Goal: Information Seeking & Learning: Compare options

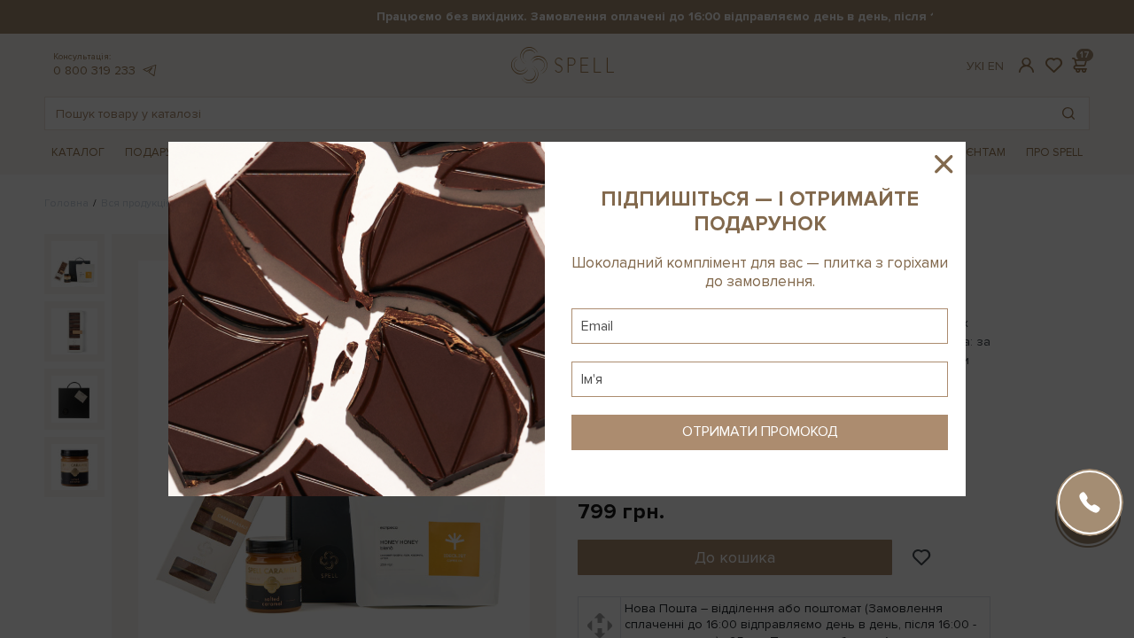
click at [947, 161] on icon at bounding box center [944, 164] width 18 height 18
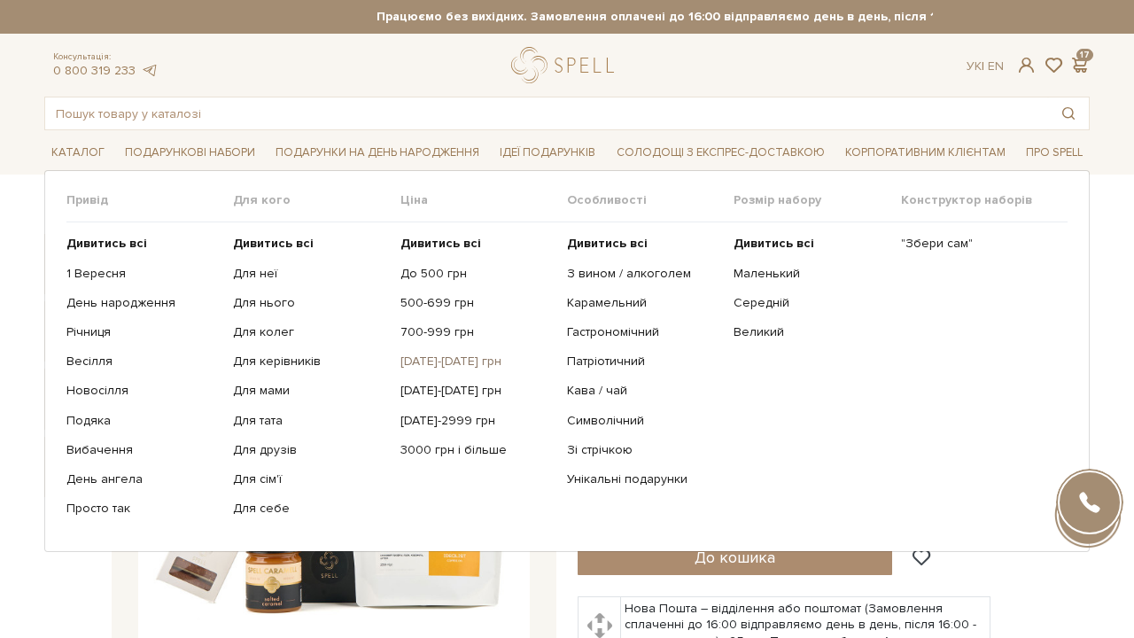
click at [454, 360] on link "[DATE]-[DATE] грн" at bounding box center [477, 362] width 153 height 16
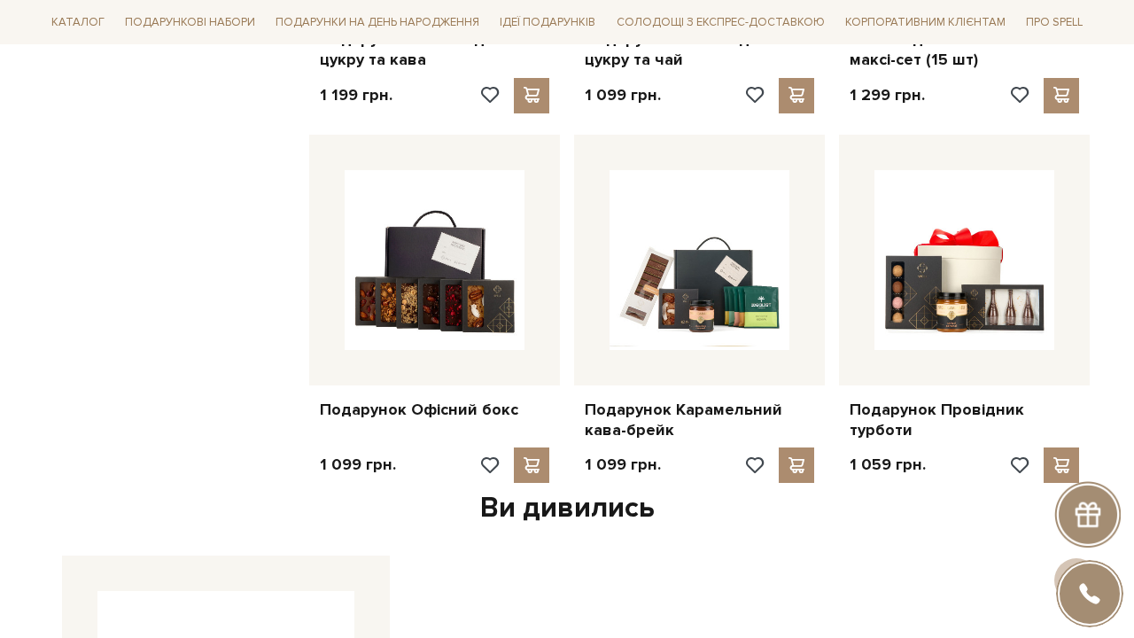
scroll to position [1318, 0]
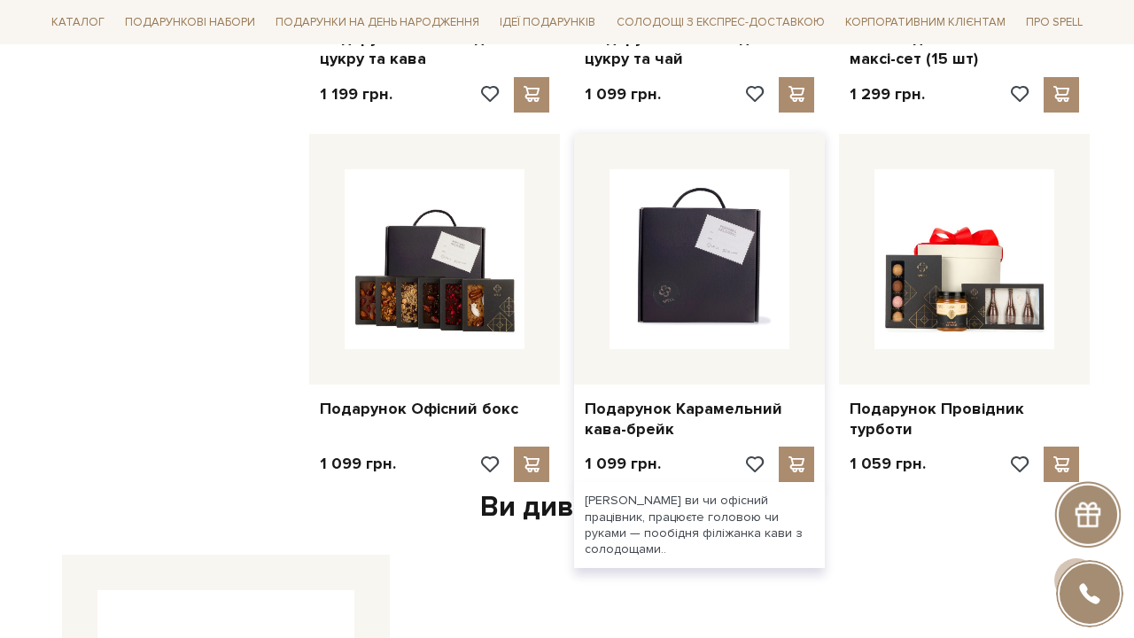
click at [644, 249] on img at bounding box center [700, 259] width 180 height 180
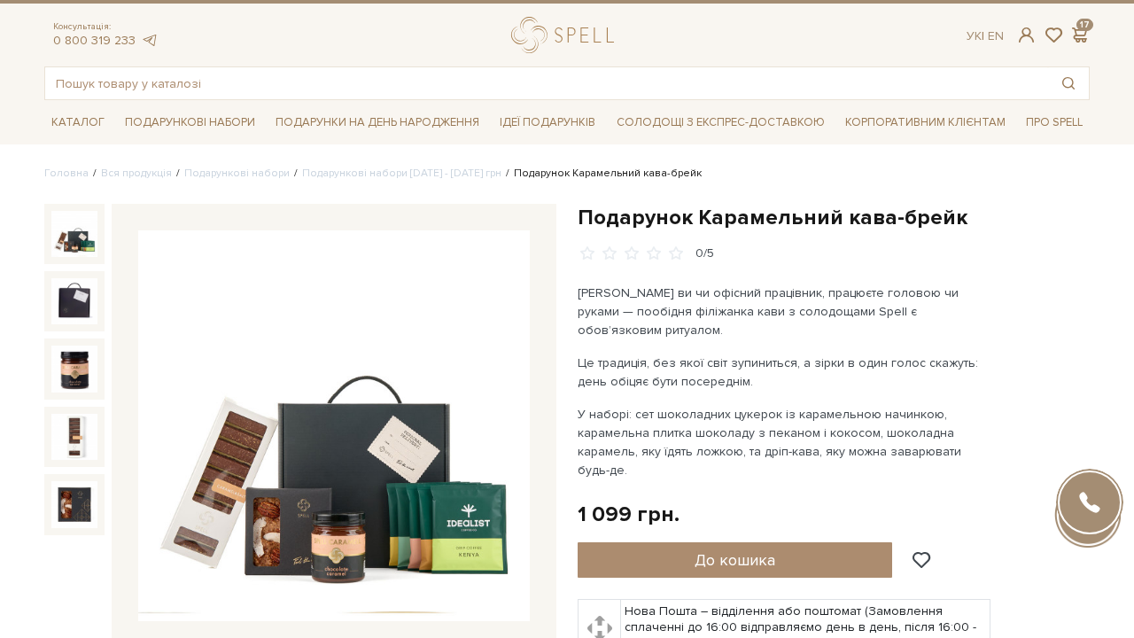
scroll to position [74, 0]
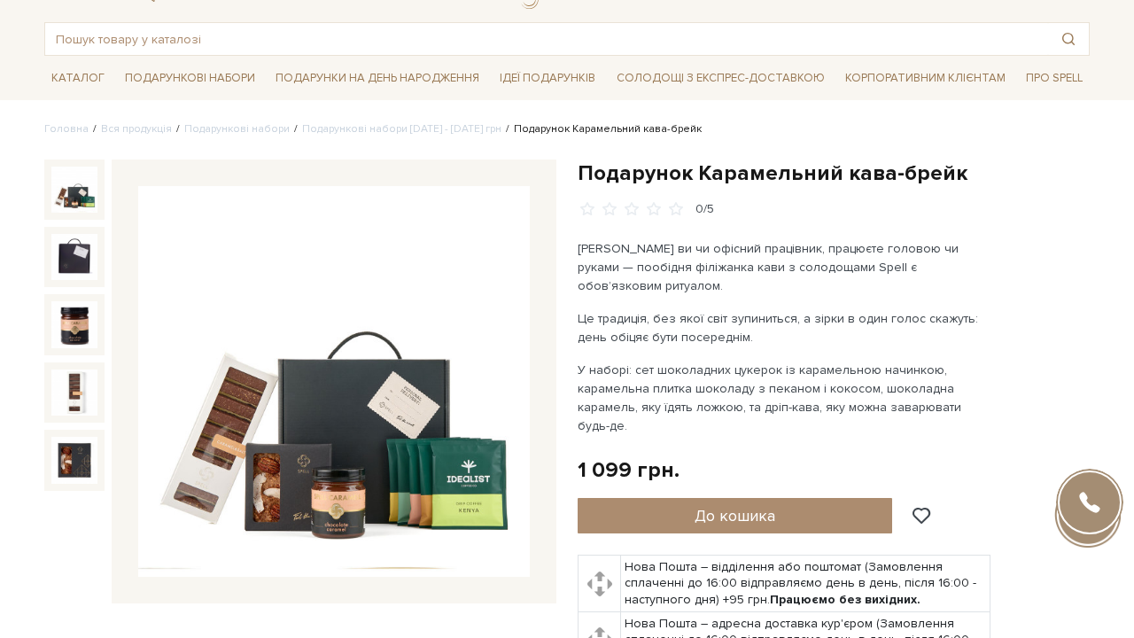
click at [409, 330] on img at bounding box center [334, 382] width 392 height 392
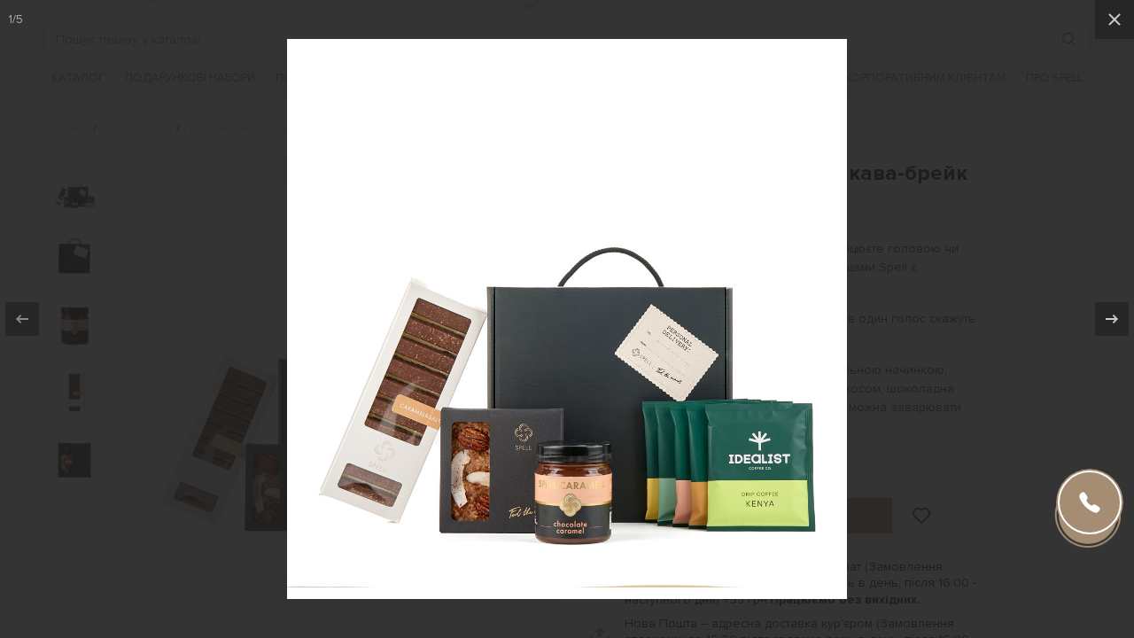
click at [697, 277] on img at bounding box center [567, 319] width 560 height 560
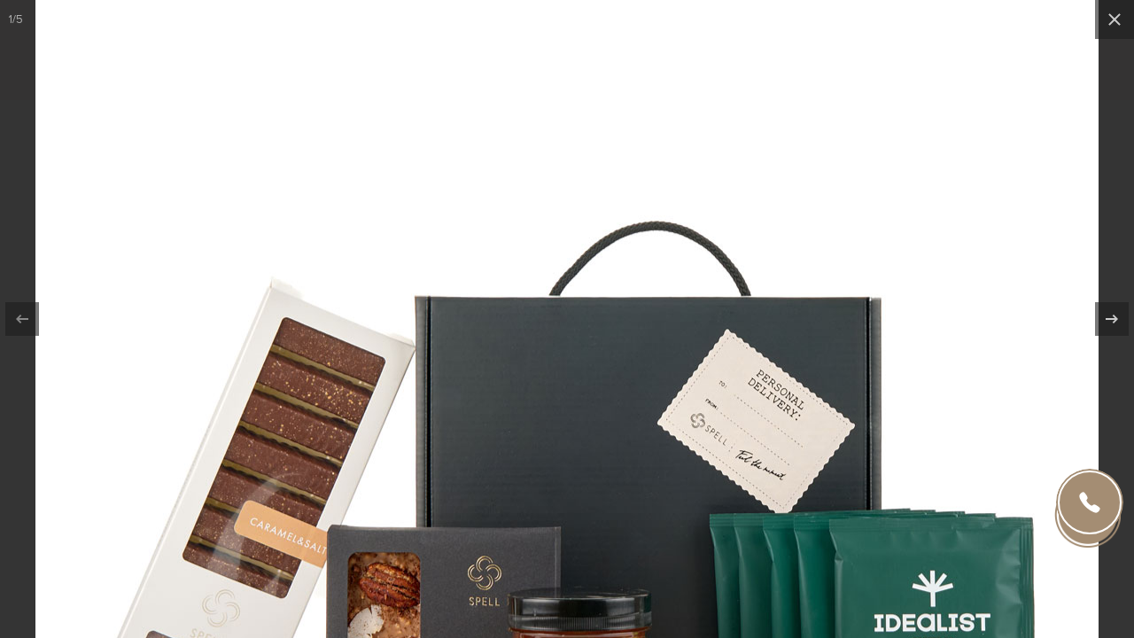
click at [697, 277] on img at bounding box center [567, 357] width 1064 height 1064
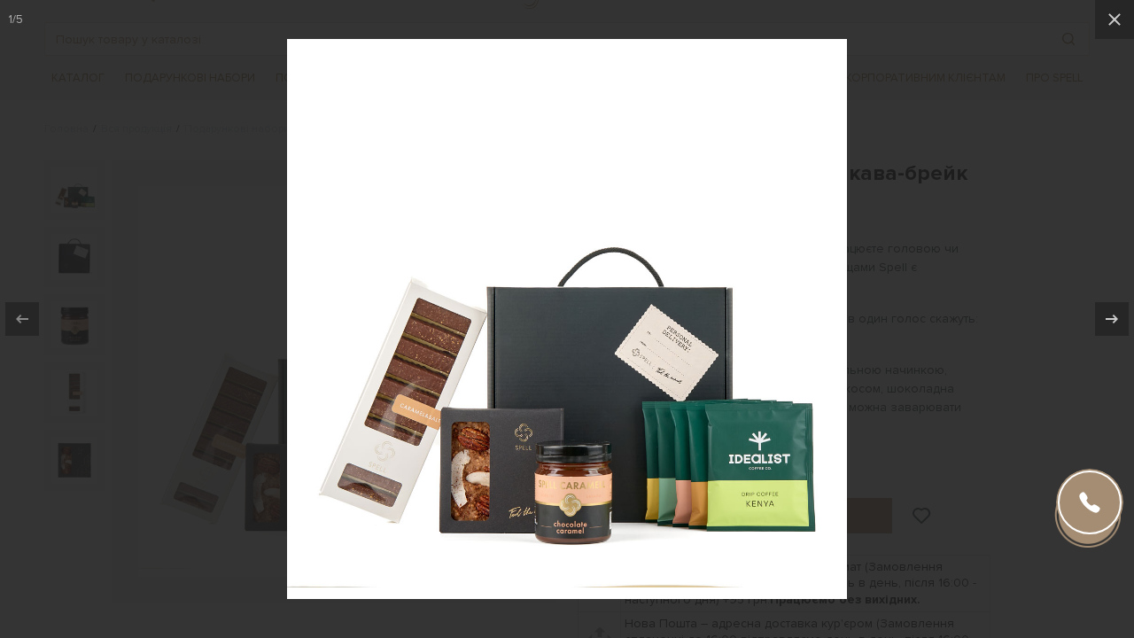
click at [855, 265] on div at bounding box center [567, 319] width 1134 height 638
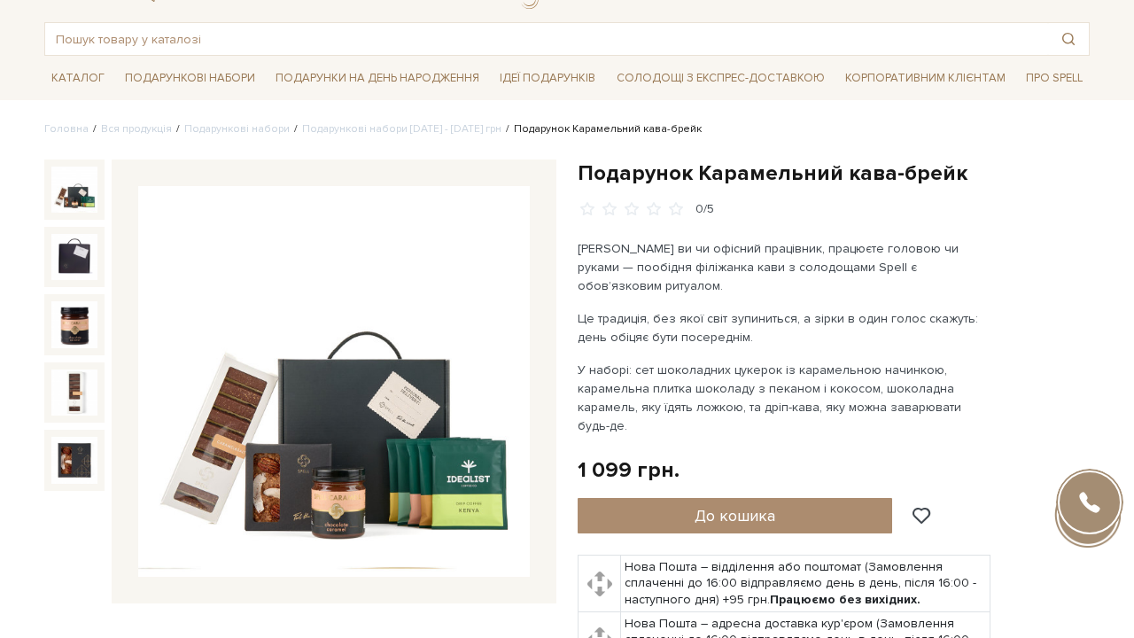
click at [363, 316] on img at bounding box center [334, 382] width 392 height 392
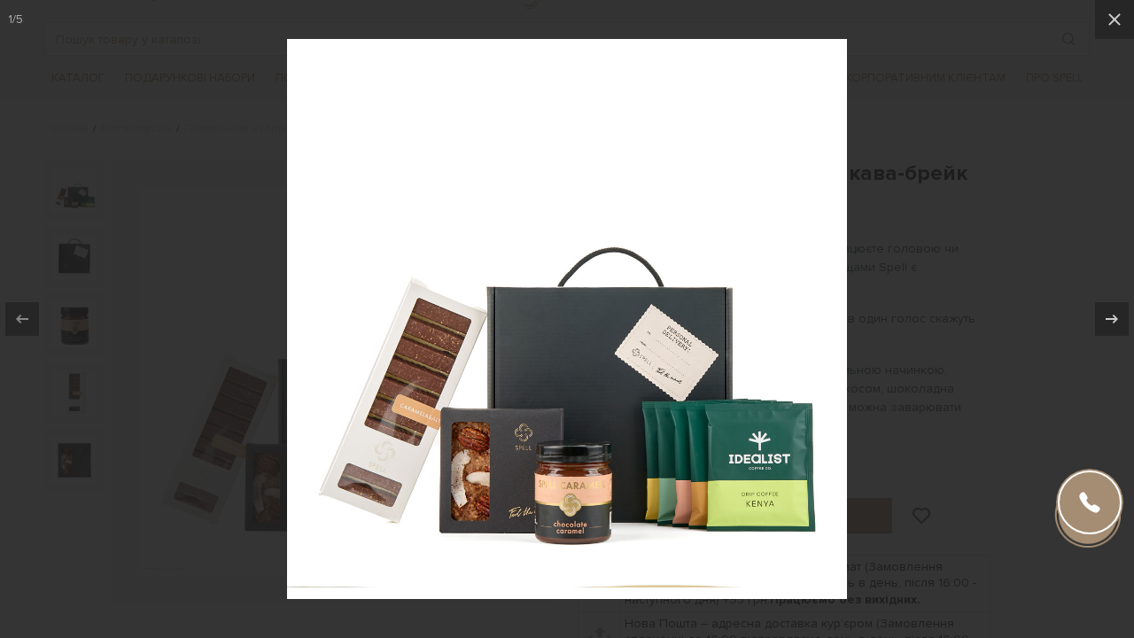
click at [919, 212] on div at bounding box center [567, 319] width 1134 height 638
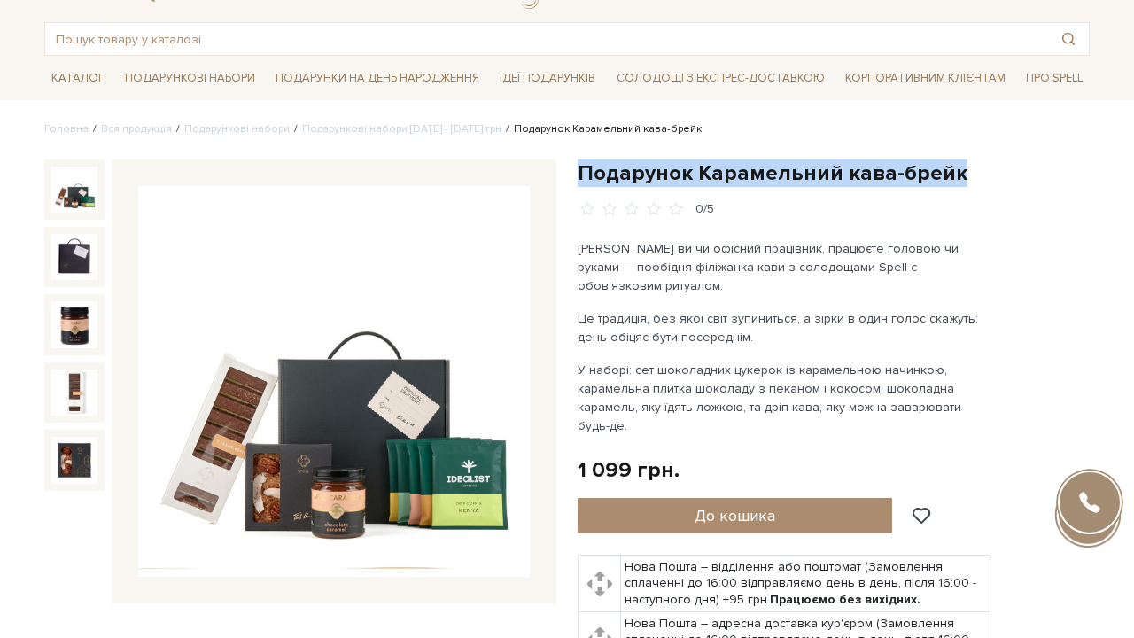
drag, startPoint x: 581, startPoint y: 174, endPoint x: 951, endPoint y: 162, distance: 369.8
click at [951, 162] on h1 "Подарунок Карамельний кава-брейк" at bounding box center [834, 173] width 512 height 27
copy h1 "Подарунок Карамельний кава-брейк"
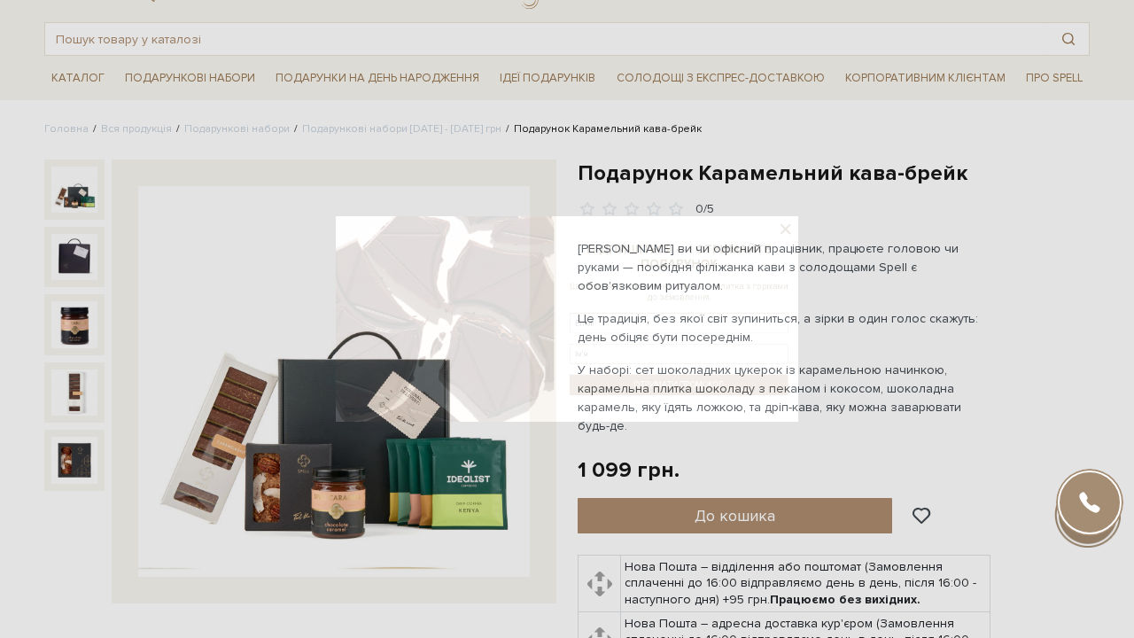
click at [822, 279] on div "Шоколадний комплімент для вас — плитка з горіхами до замовлення." at bounding box center [760, 272] width 377 height 36
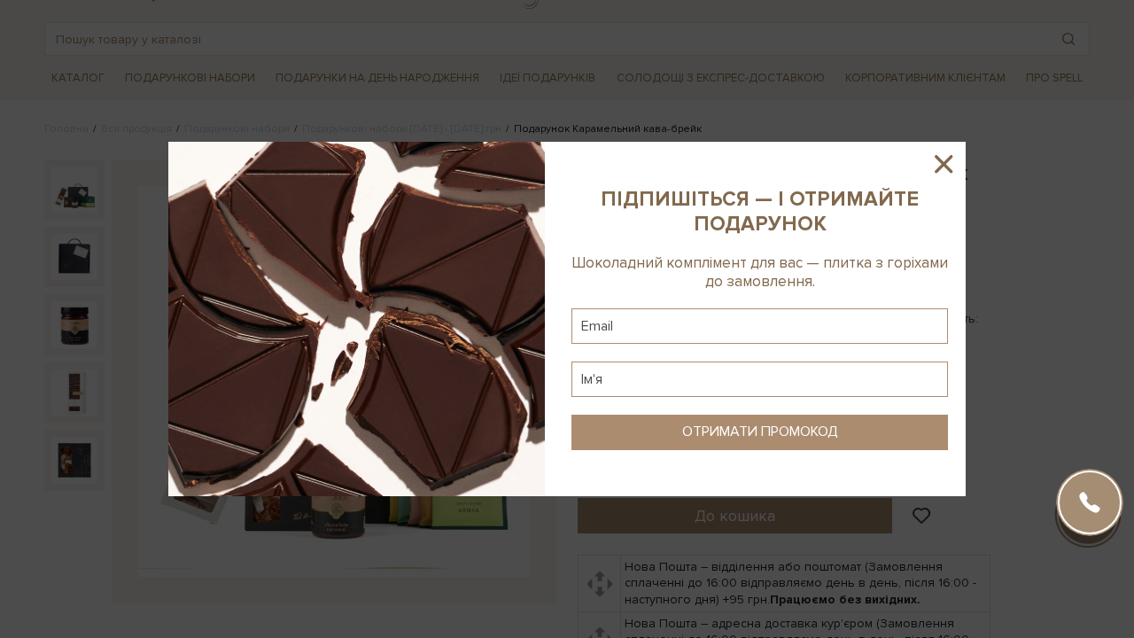
click at [948, 158] on icon at bounding box center [944, 164] width 30 height 30
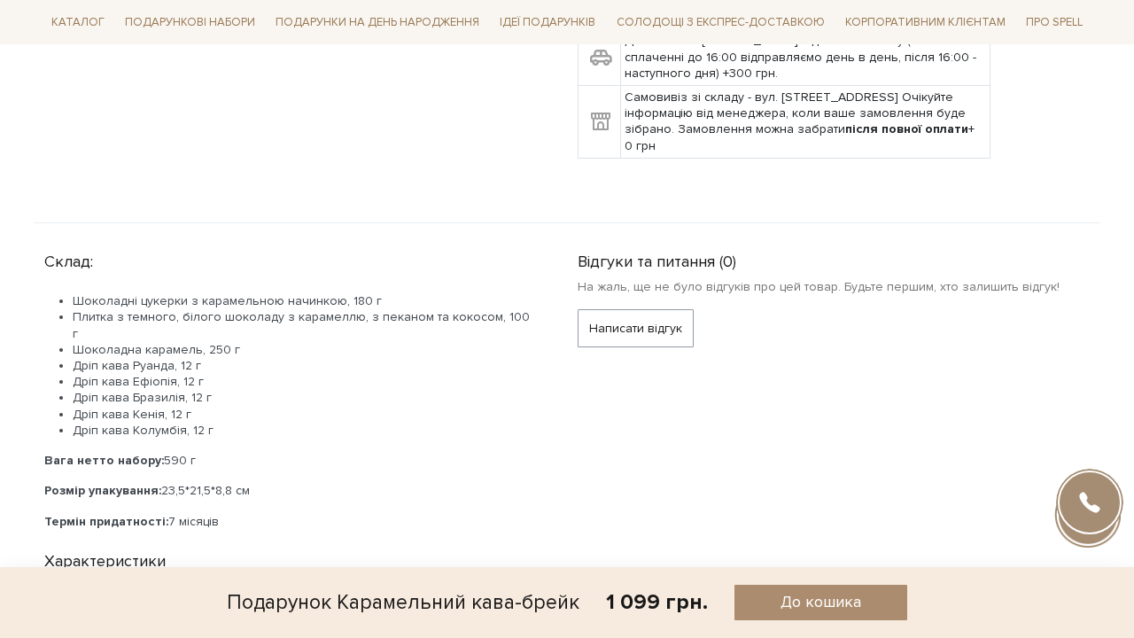
scroll to position [759, 0]
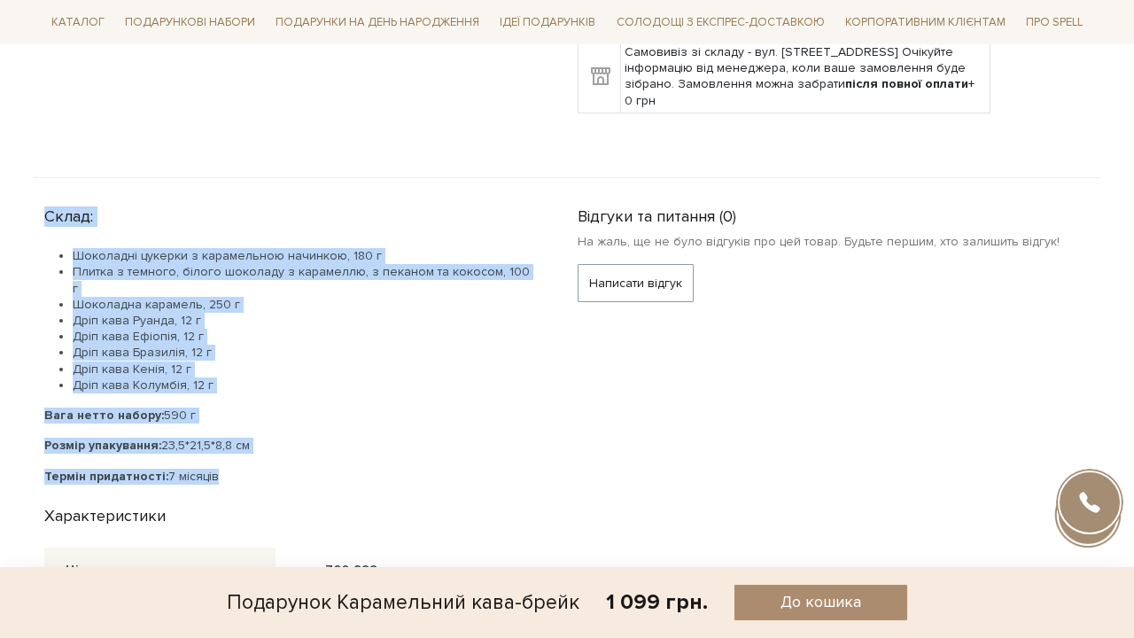
drag, startPoint x: 46, startPoint y: 193, endPoint x: 254, endPoint y: 438, distance: 321.3
click at [254, 438] on div "Склад: Шоколадні цукерки з карамельною начинкою, 180 г Плитка з темного, білого…" at bounding box center [300, 341] width 512 height 285
copy div "Склад: Шоколадні цукерки з карамельною начинкою, 180 г Плитка з темного, білого…"
click at [453, 248] on li "Шоколадні цукерки з карамельною начинкою, 180 г" at bounding box center [304, 256] width 463 height 16
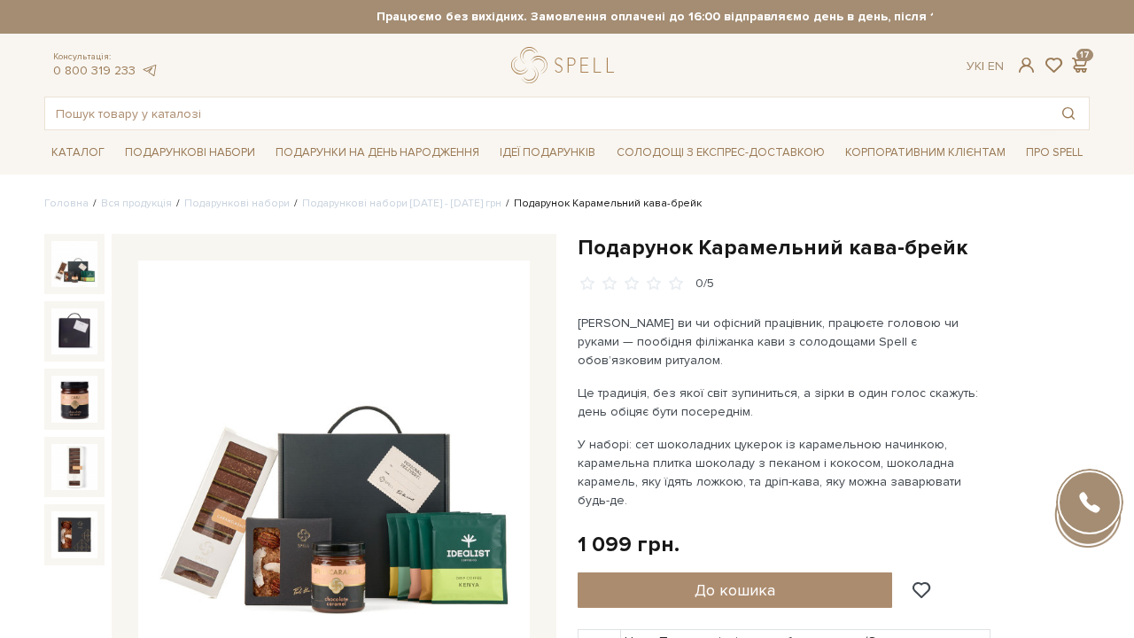
scroll to position [0, 0]
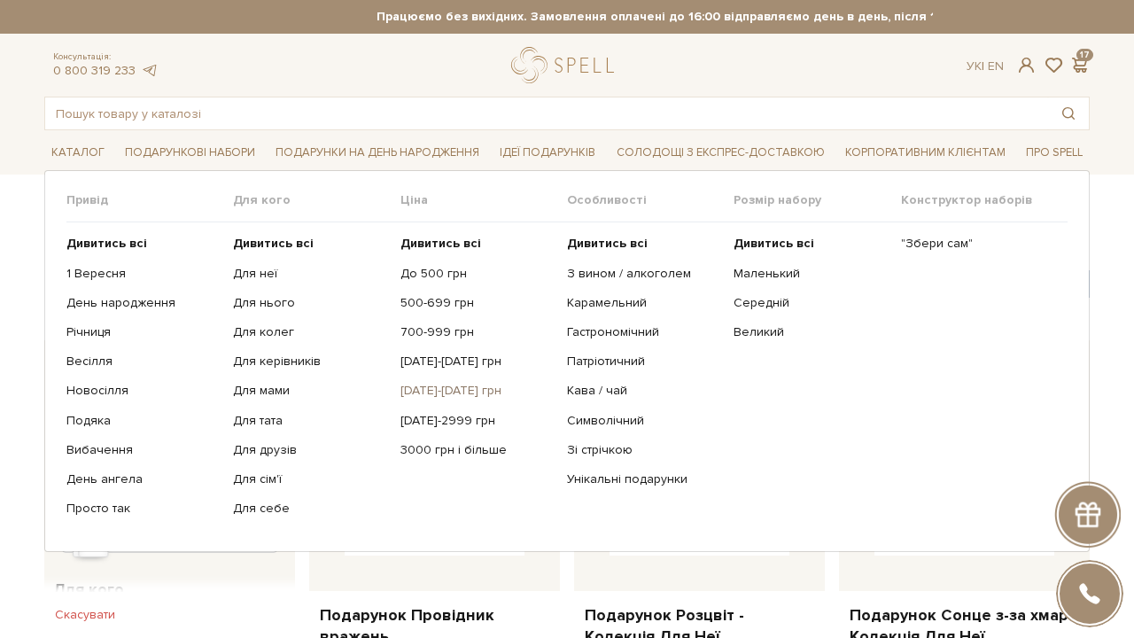
click at [443, 390] on link "[DATE]-[DATE] грн" at bounding box center [477, 391] width 153 height 16
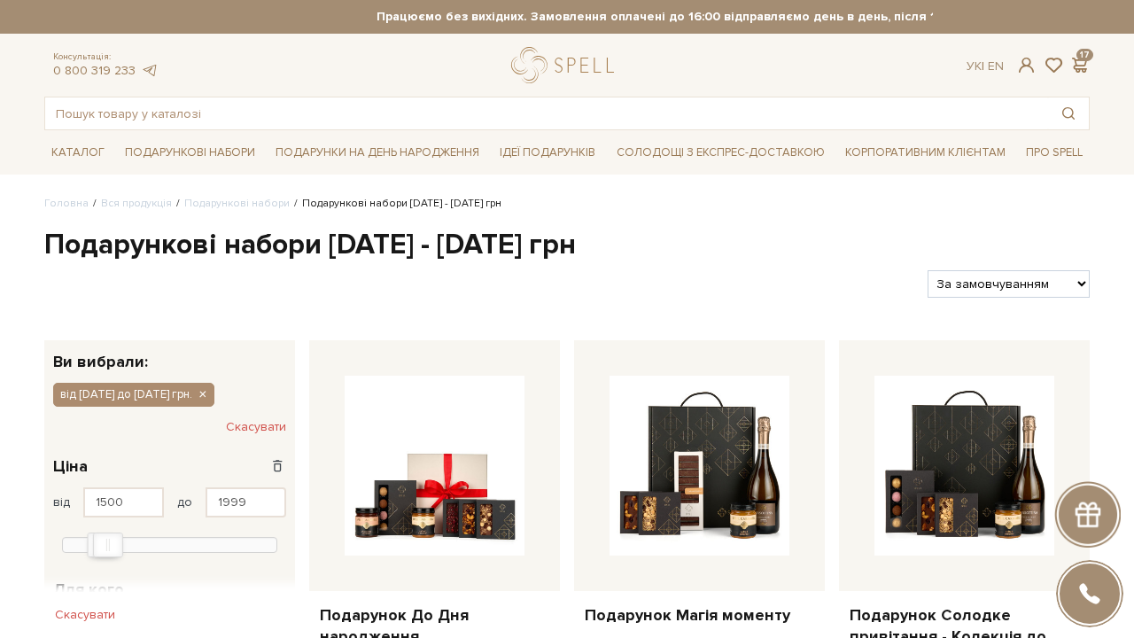
select select "https://spellchocolate.com/our-productions/podarunkovi-box/1500-1999?sort=p.pri…"
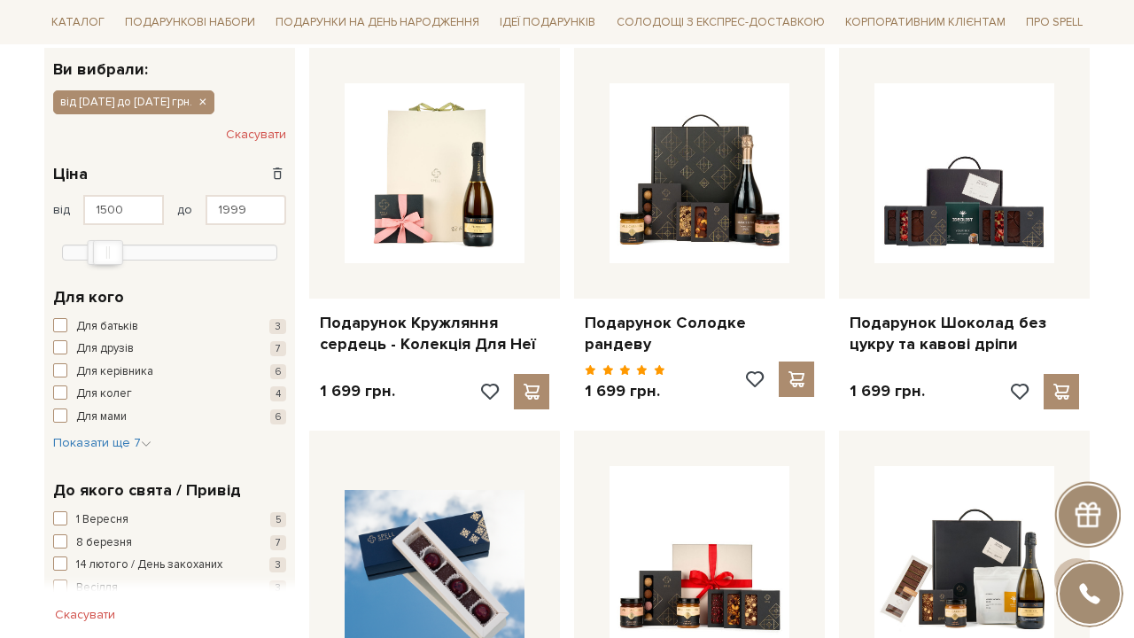
scroll to position [277, 0]
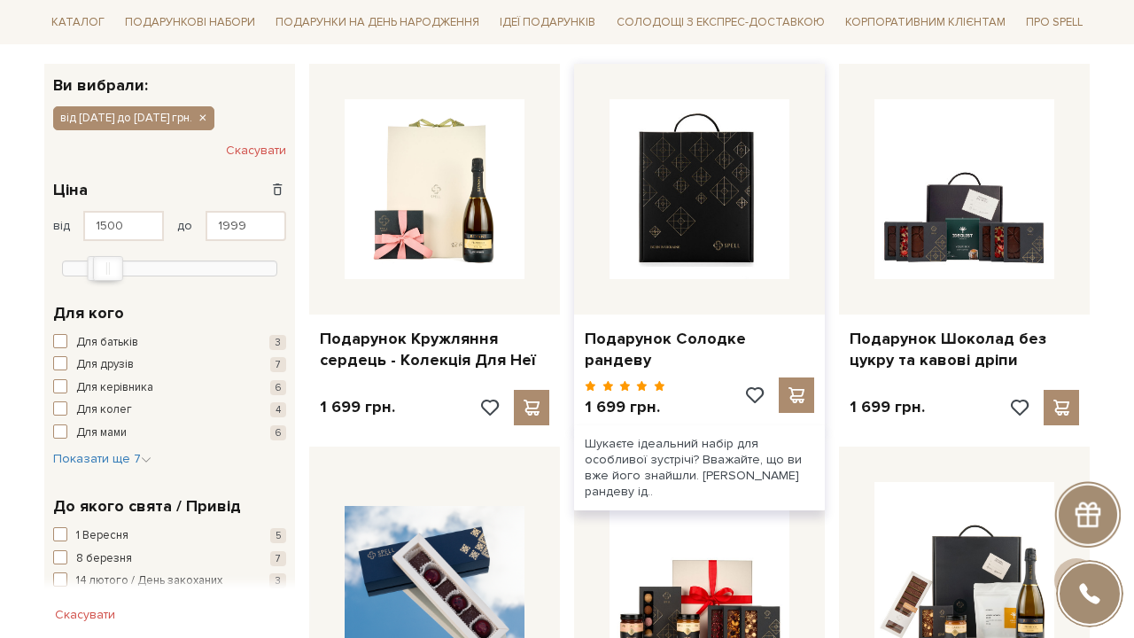
click at [734, 196] on img at bounding box center [700, 189] width 180 height 180
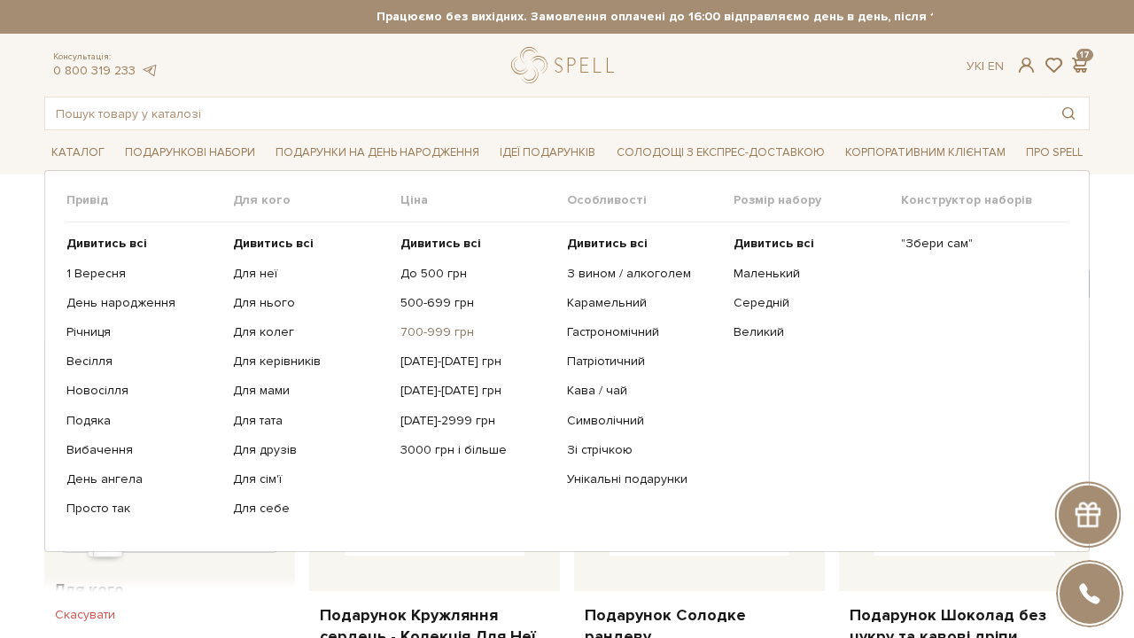
click at [440, 327] on link "700-999 грн" at bounding box center [477, 332] width 153 height 16
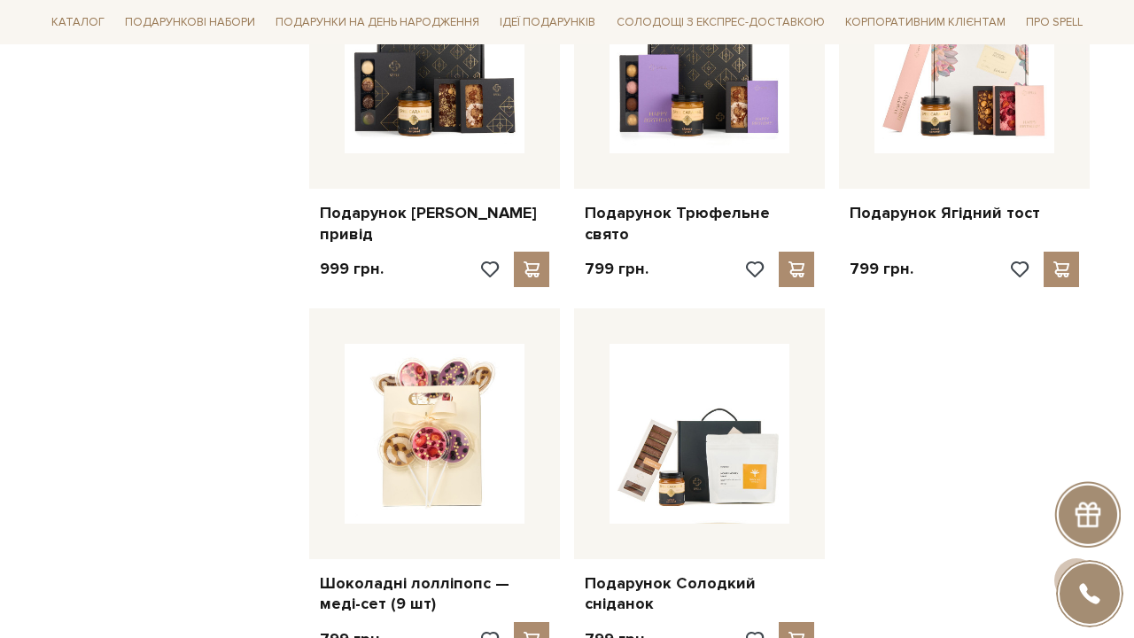
scroll to position [1855, 0]
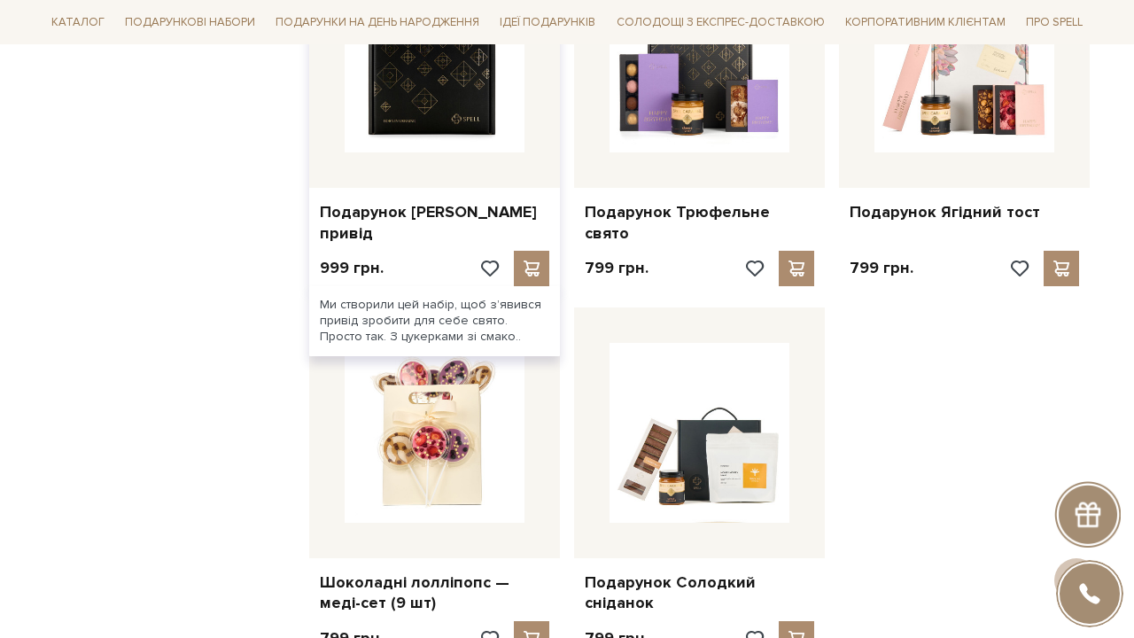
click at [412, 106] on img at bounding box center [435, 63] width 180 height 180
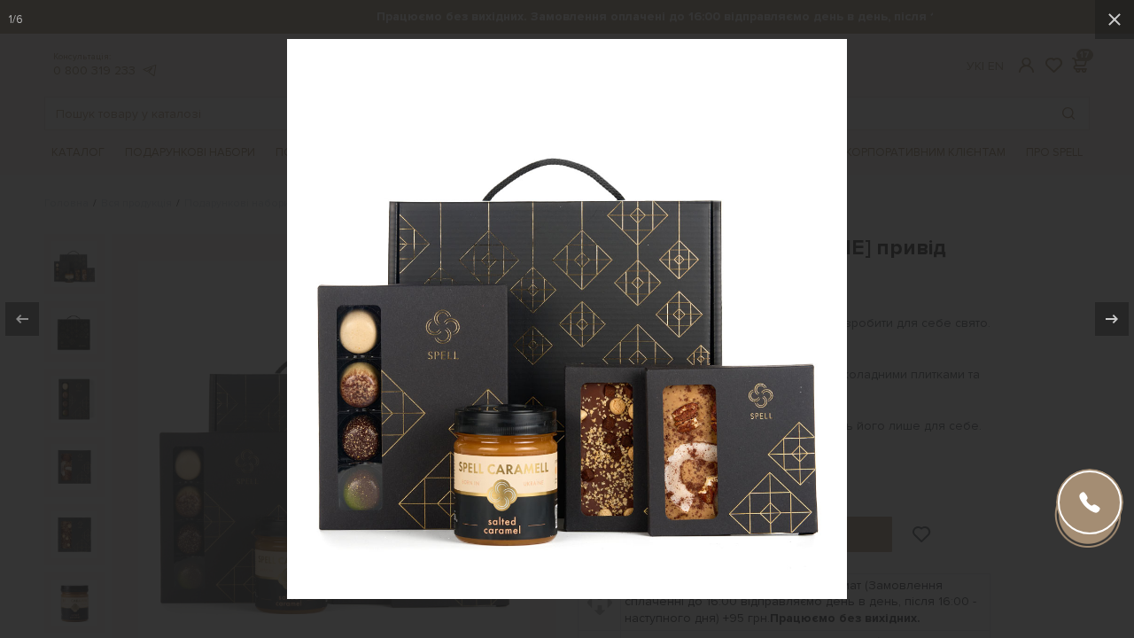
click at [916, 233] on div at bounding box center [567, 319] width 1134 height 638
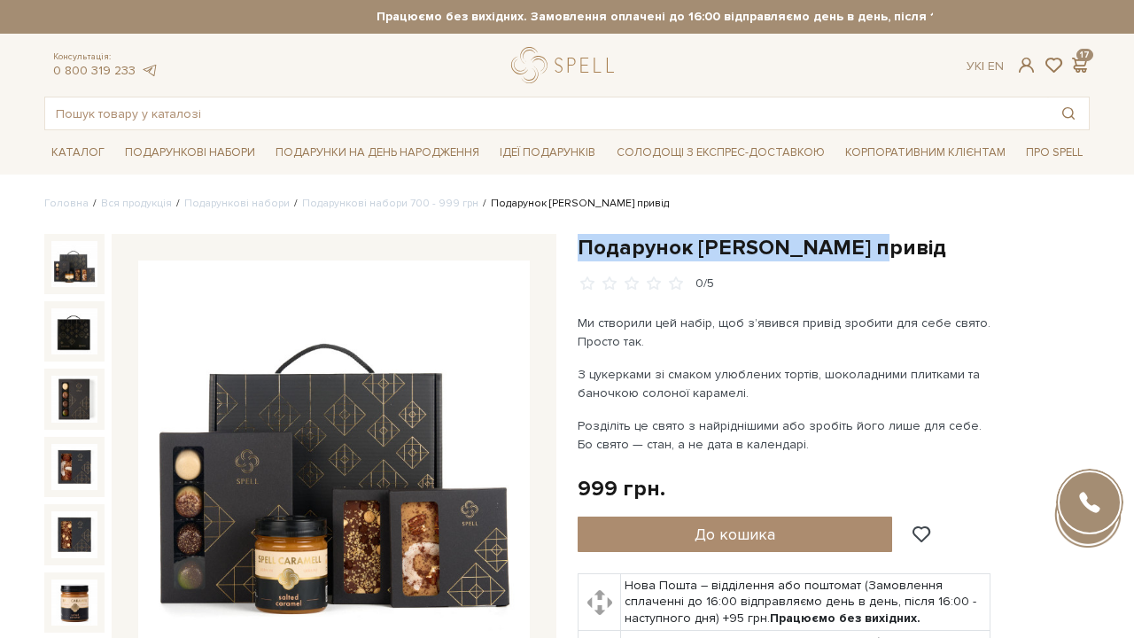
drag, startPoint x: 581, startPoint y: 243, endPoint x: 874, endPoint y: 245, distance: 293.4
click at [874, 245] on h1 "Подарунок [PERSON_NAME] привід" at bounding box center [834, 247] width 512 height 27
copy h1 "Подарунок [PERSON_NAME] привід"
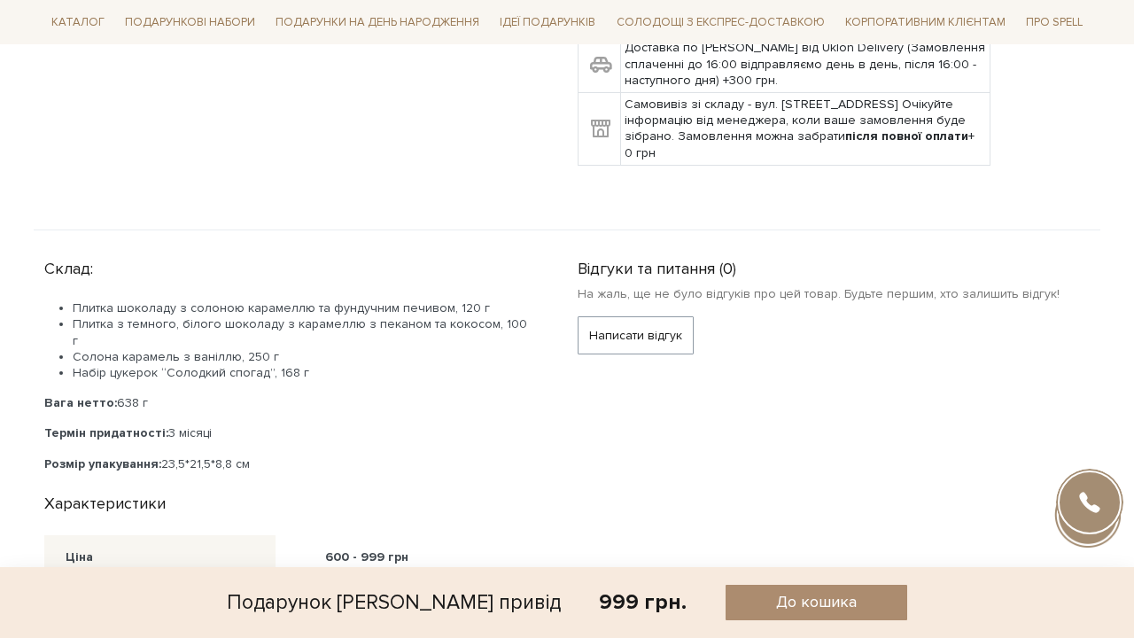
scroll to position [682, 0]
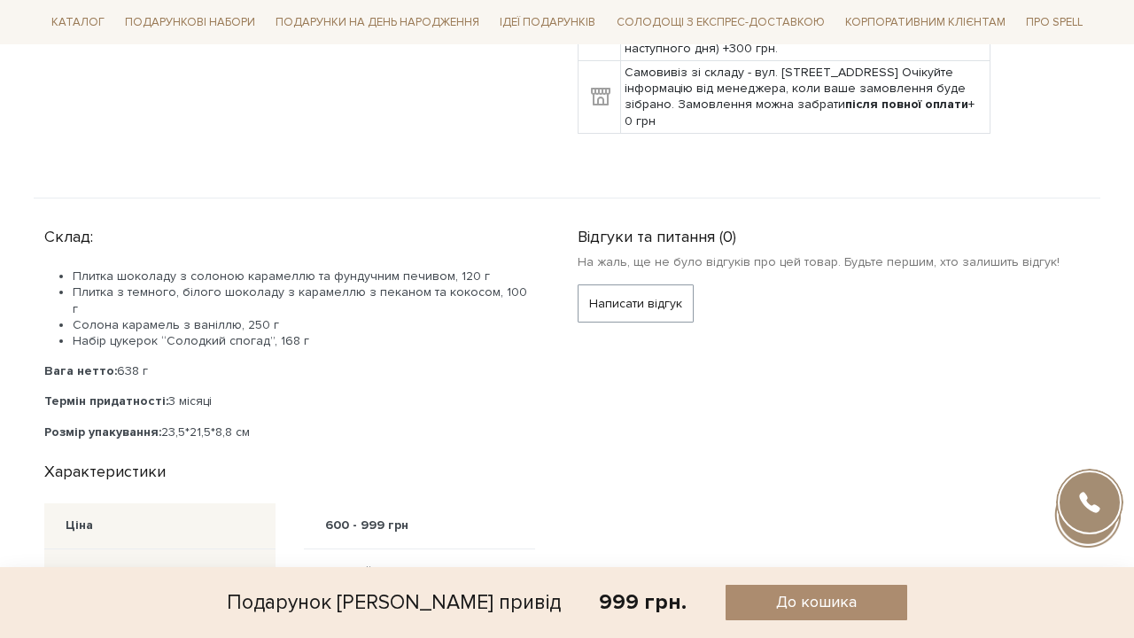
drag, startPoint x: 46, startPoint y: 230, endPoint x: 264, endPoint y: 414, distance: 285.0
click at [264, 414] on div "Склад: Плитка шоколаду з солоною карамеллю та фундучним печивом, 120 г Плитка з…" at bounding box center [300, 330] width 512 height 221
copy div "Склад: Плитка шоколаду з солоною карамеллю та фундучним печивом, 120 г Плитка з…"
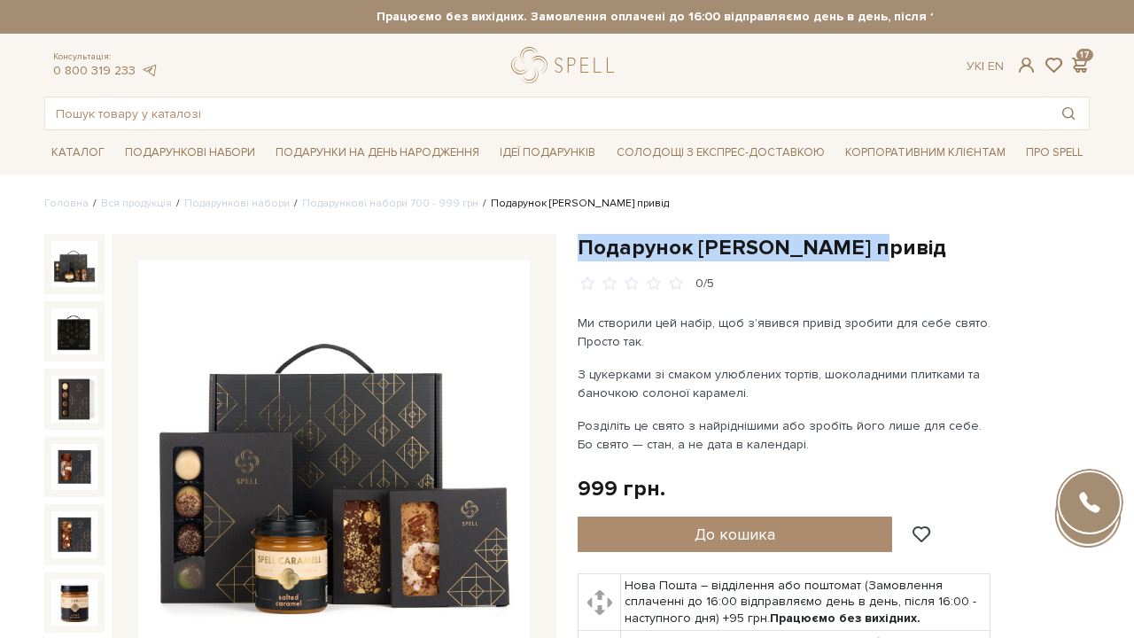
scroll to position [0, 0]
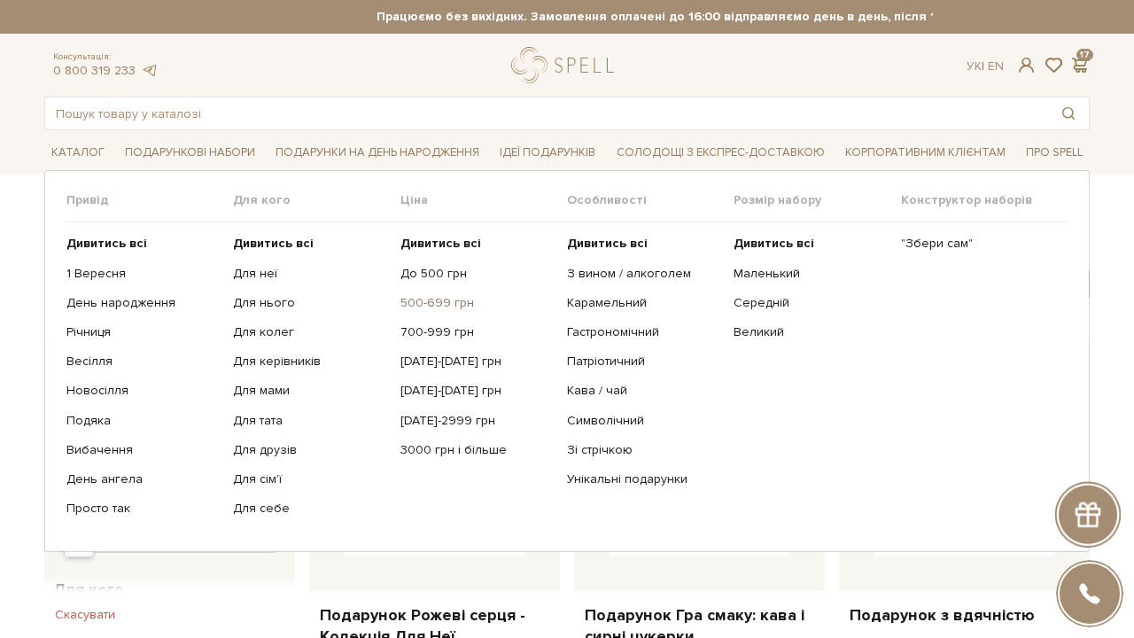
click at [448, 296] on link "500-699 грн" at bounding box center [477, 303] width 153 height 16
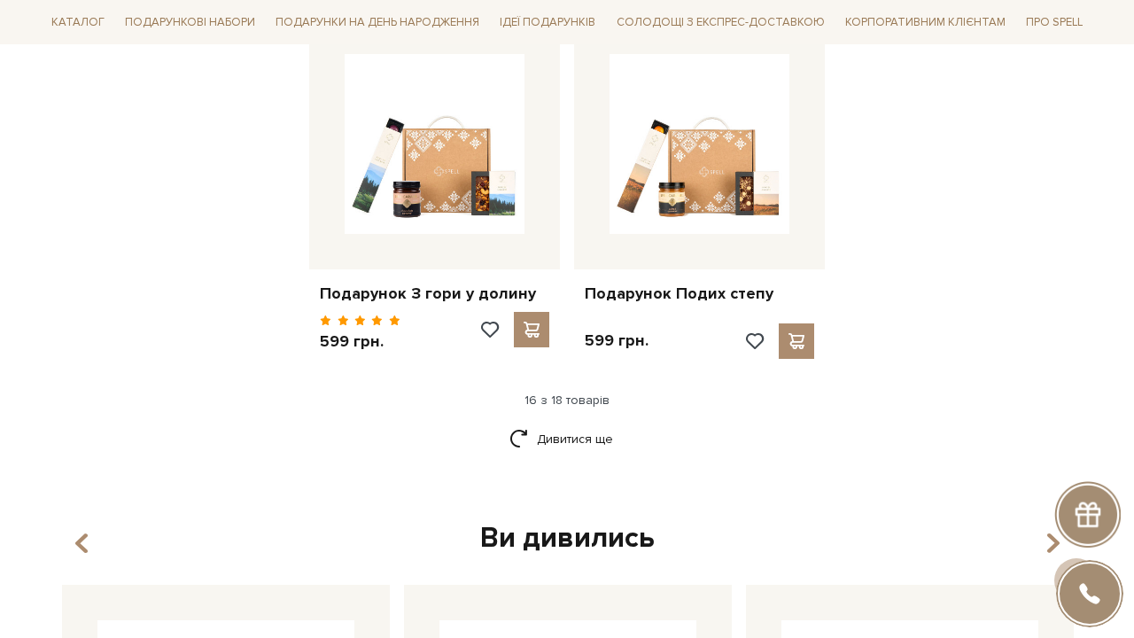
scroll to position [2228, 0]
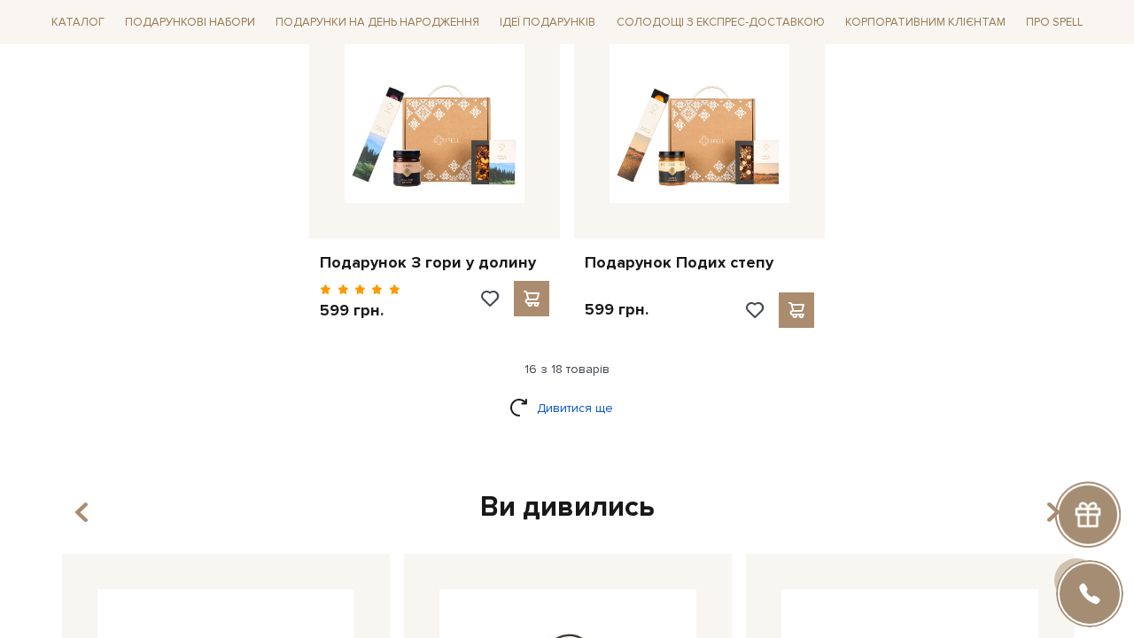
click at [594, 393] on link "Дивитися ще" at bounding box center [567, 408] width 115 height 31
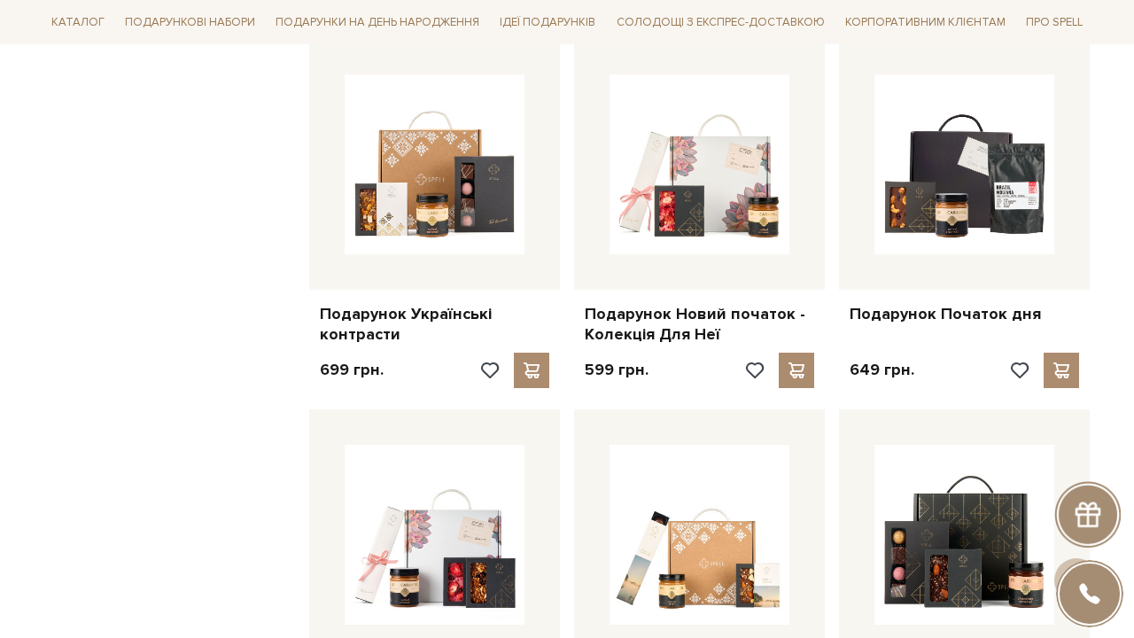
scroll to position [1438, 0]
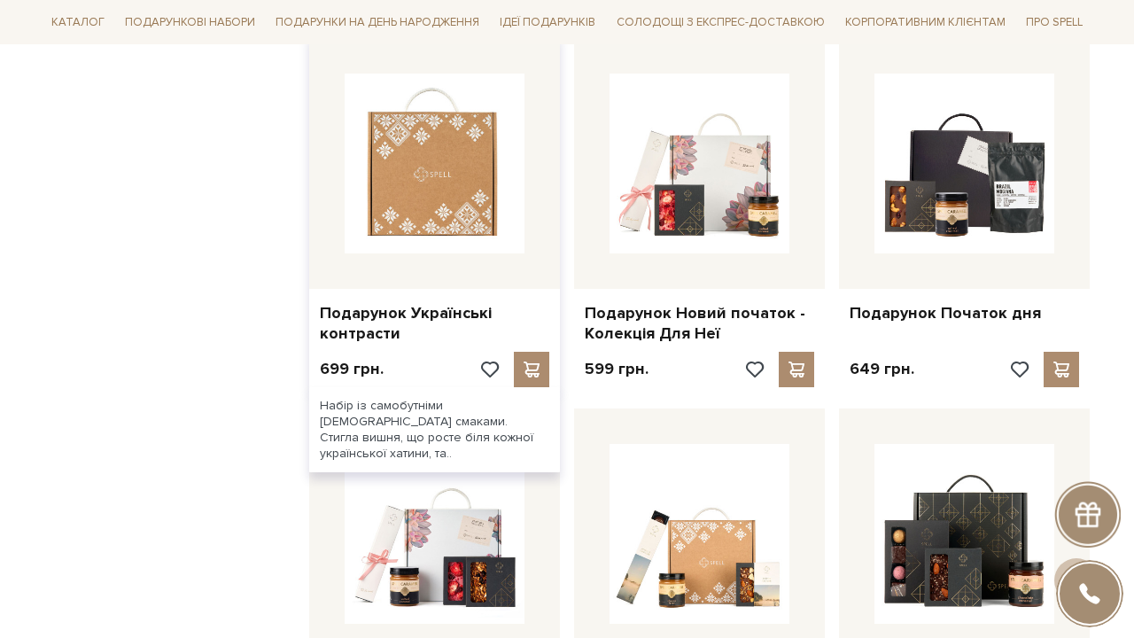
click at [446, 122] on img at bounding box center [435, 164] width 180 height 180
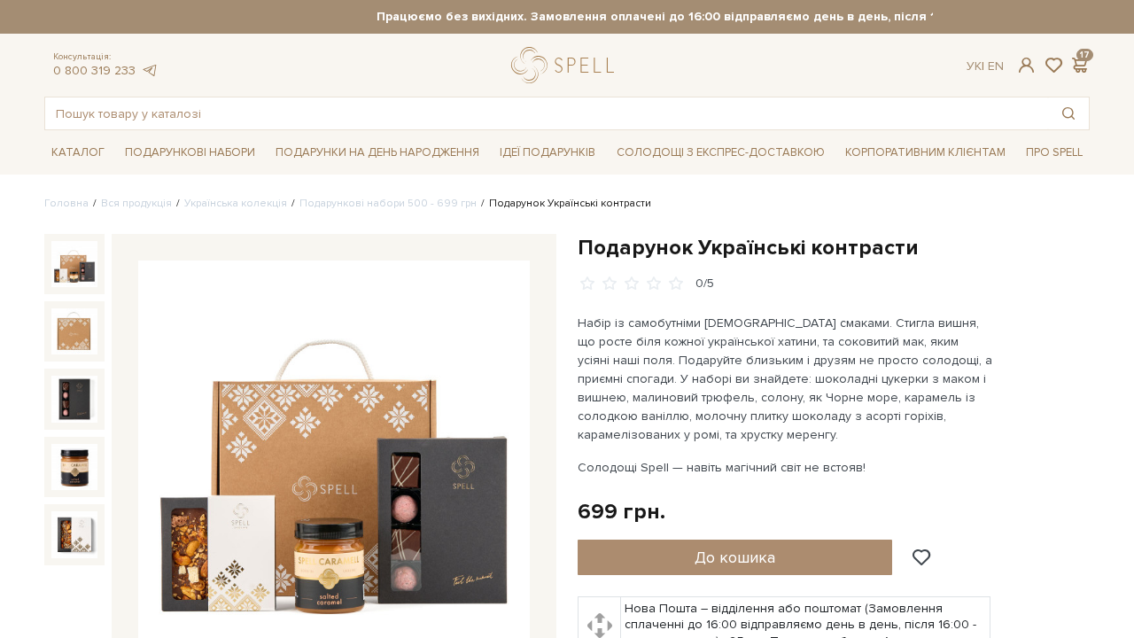
click at [414, 374] on img at bounding box center [334, 457] width 392 height 392
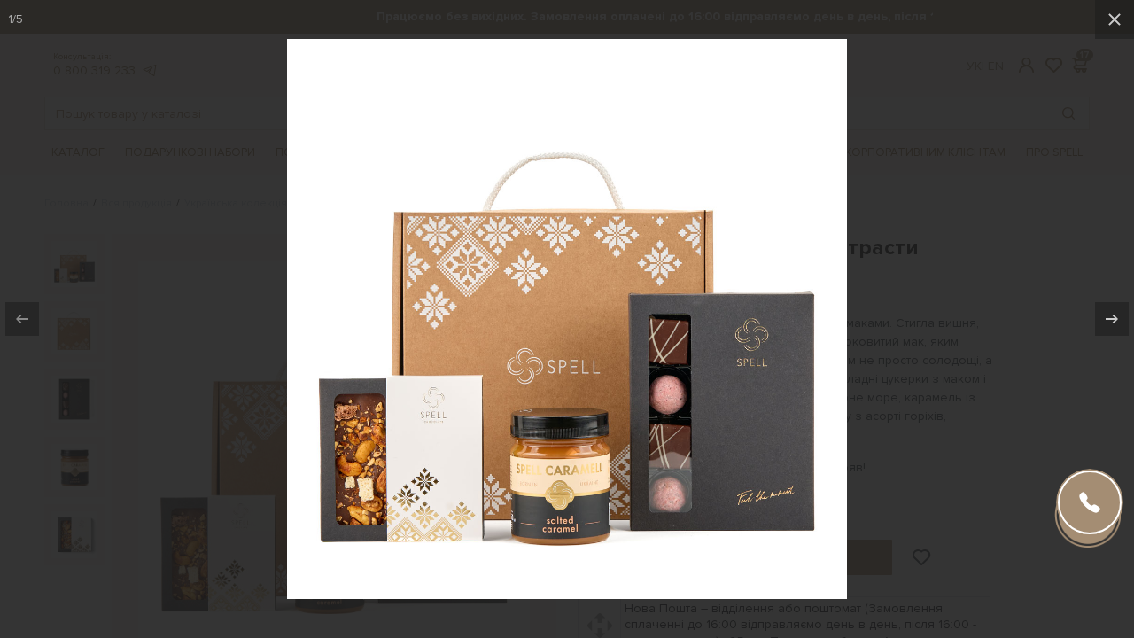
click at [932, 314] on div at bounding box center [567, 319] width 1134 height 638
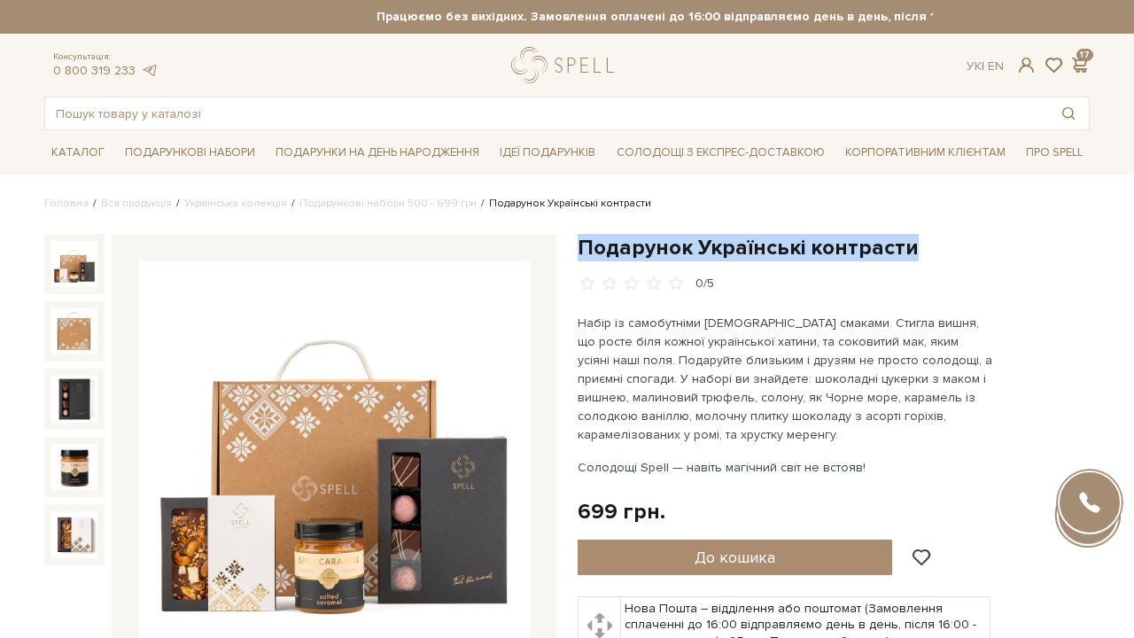
drag, startPoint x: 580, startPoint y: 243, endPoint x: 942, endPoint y: 243, distance: 362.5
click at [942, 243] on h1 "Подарунок Українські контрасти" at bounding box center [834, 247] width 512 height 27
copy h1 "Подарунок Українські контрасти"
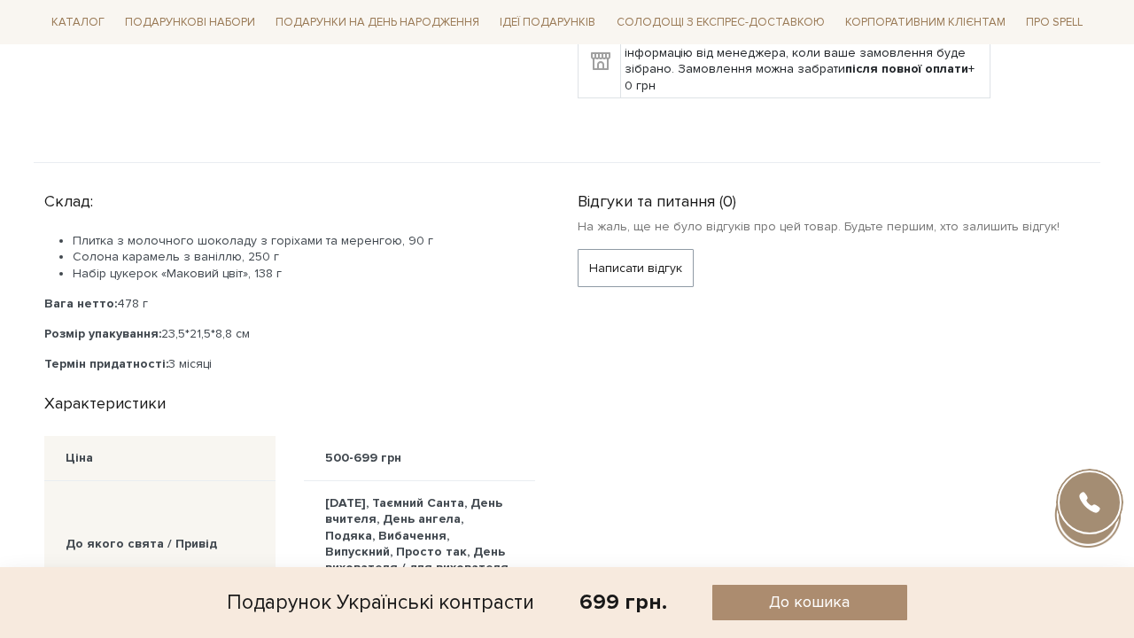
scroll to position [766, 0]
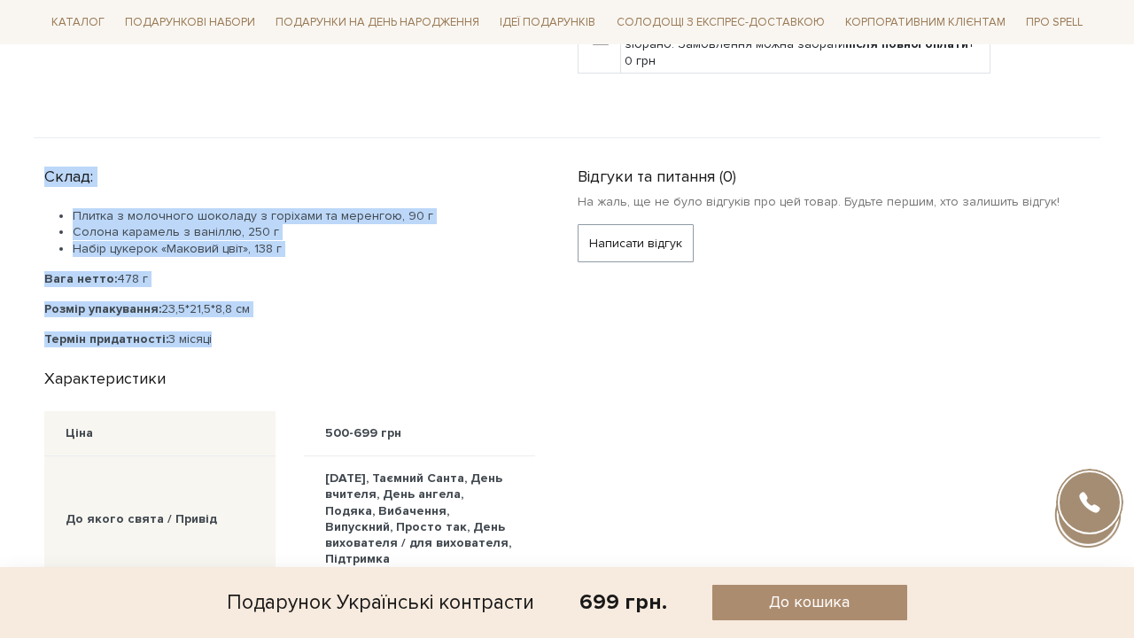
drag, startPoint x: 47, startPoint y: 172, endPoint x: 246, endPoint y: 340, distance: 260.3
click at [246, 340] on div "Склад: Плитка з молочного шоколаду з горіхами та меренгою, 90 г Солона карамель…" at bounding box center [300, 254] width 512 height 189
copy div "Склад: Плитка з молочного шоколаду з горіхами та меренгою, 90 г Солона карамель…"
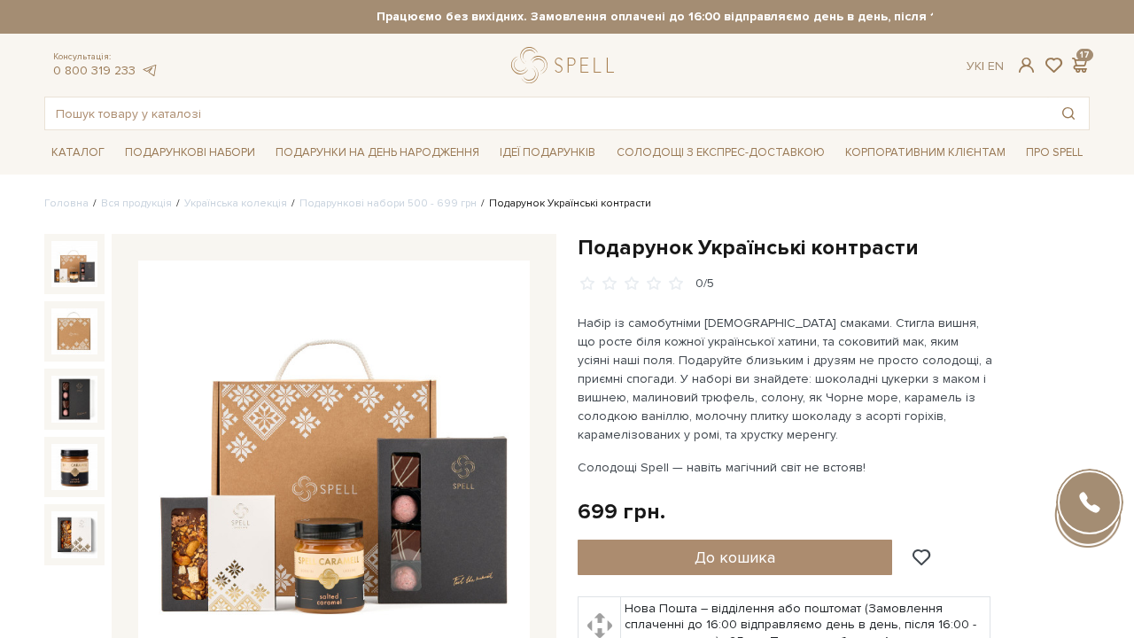
scroll to position [0, 0]
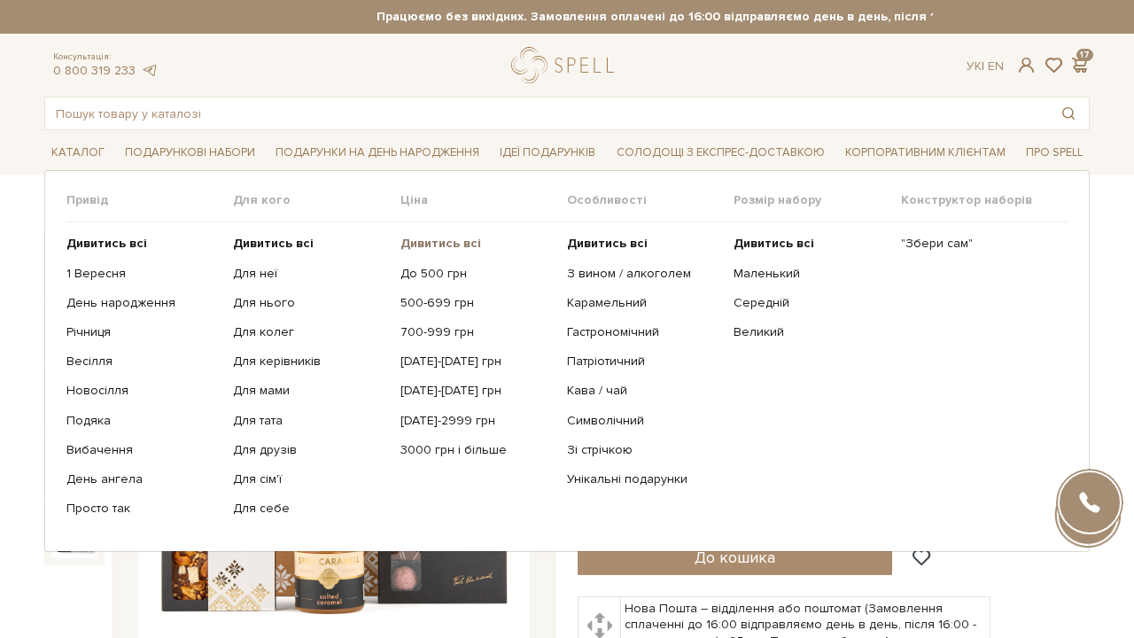
click at [432, 245] on b "Дивитись всі" at bounding box center [441, 243] width 81 height 15
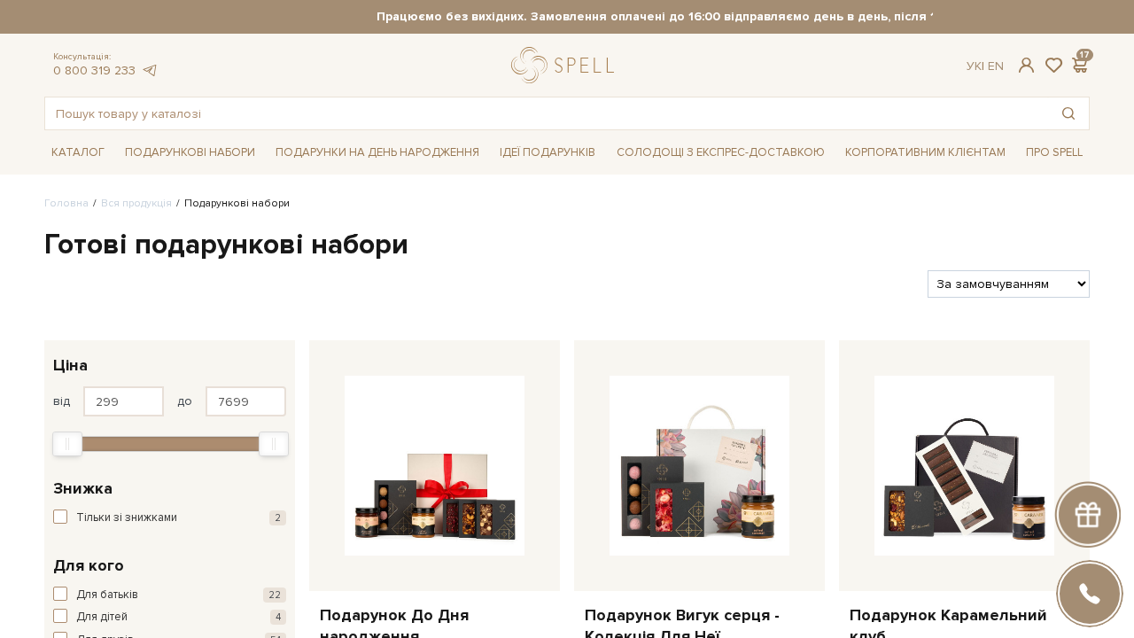
click at [1060, 262] on div "Фільтри За замовчуванням За Ціною (зростання) За Ціною (зменшення) Новинки За п…" at bounding box center [567, 277] width 1060 height 42
select select "https://spellchocolate.com/our-productions/podarunkovi-box/?sort=p.price&order=…"
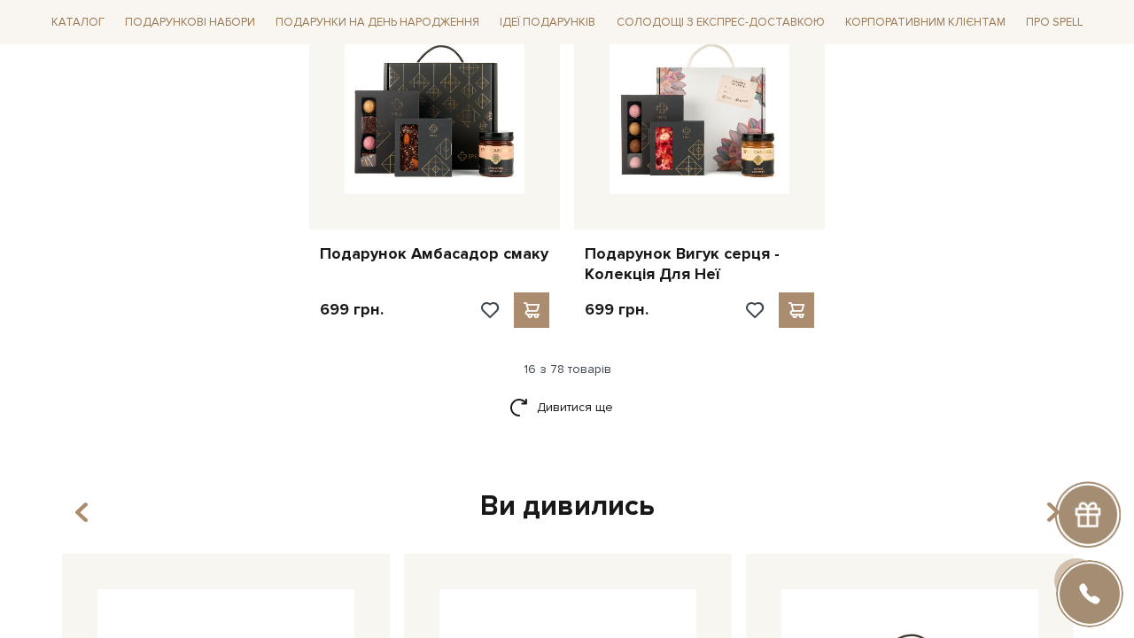
scroll to position [2214, 0]
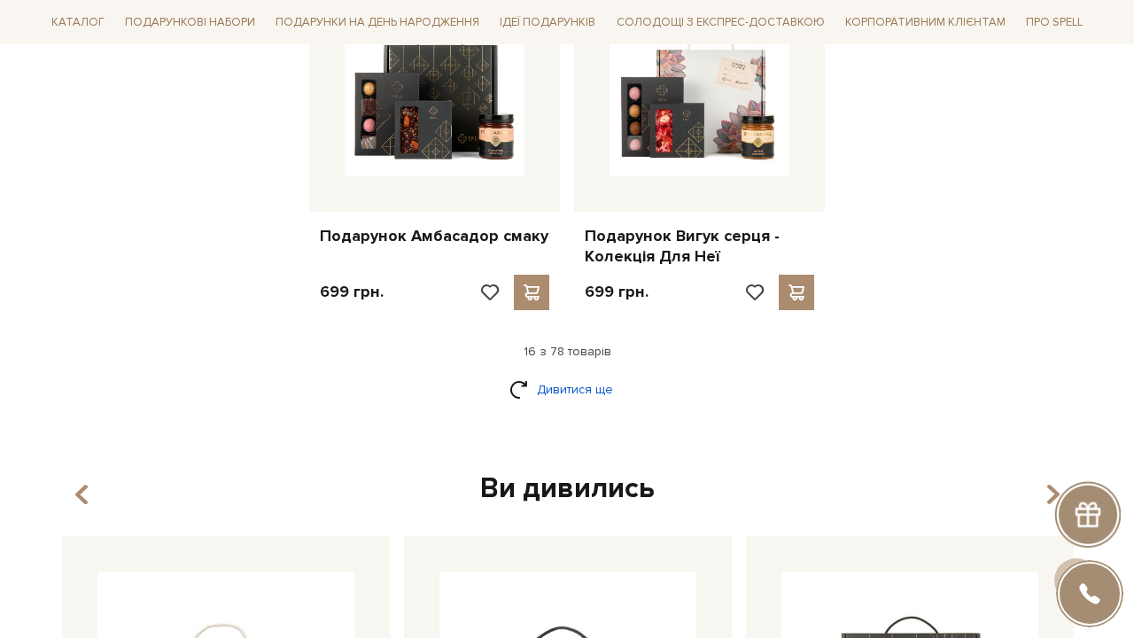
click at [576, 374] on link "Дивитися ще" at bounding box center [567, 389] width 115 height 31
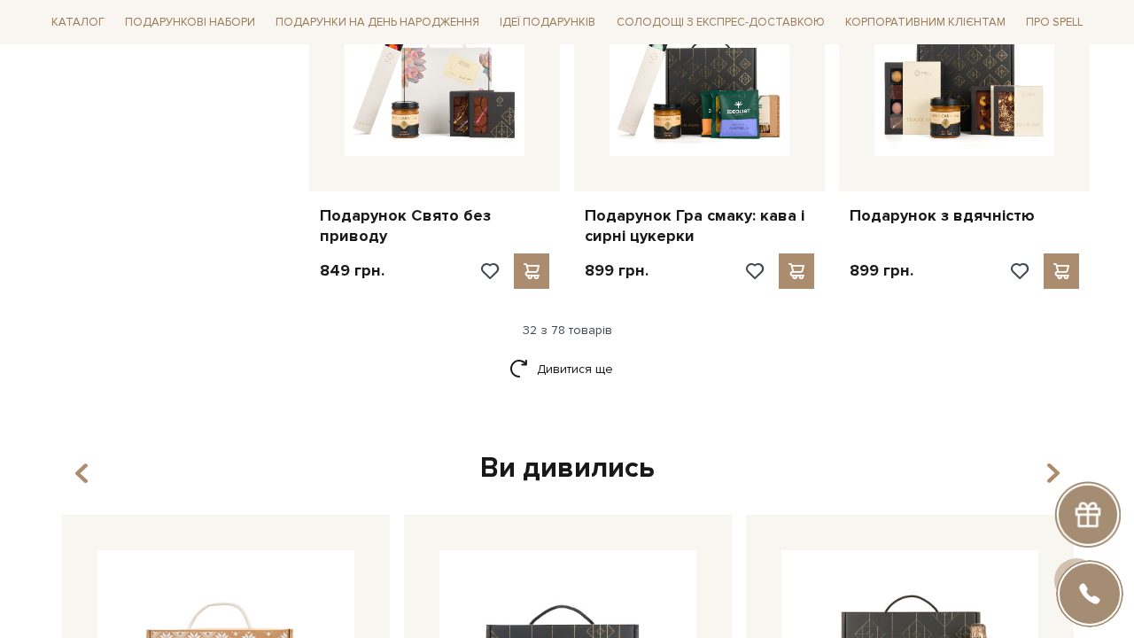
scroll to position [4097, 0]
click at [605, 355] on link "Дивитися ще" at bounding box center [567, 370] width 115 height 31
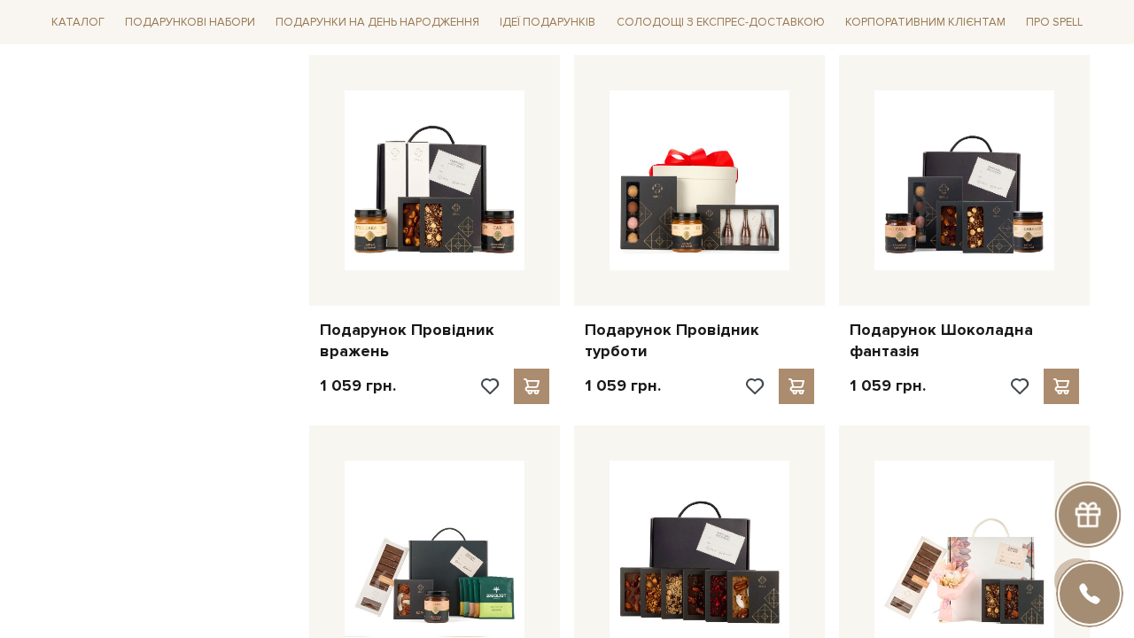
scroll to position [4718, 0]
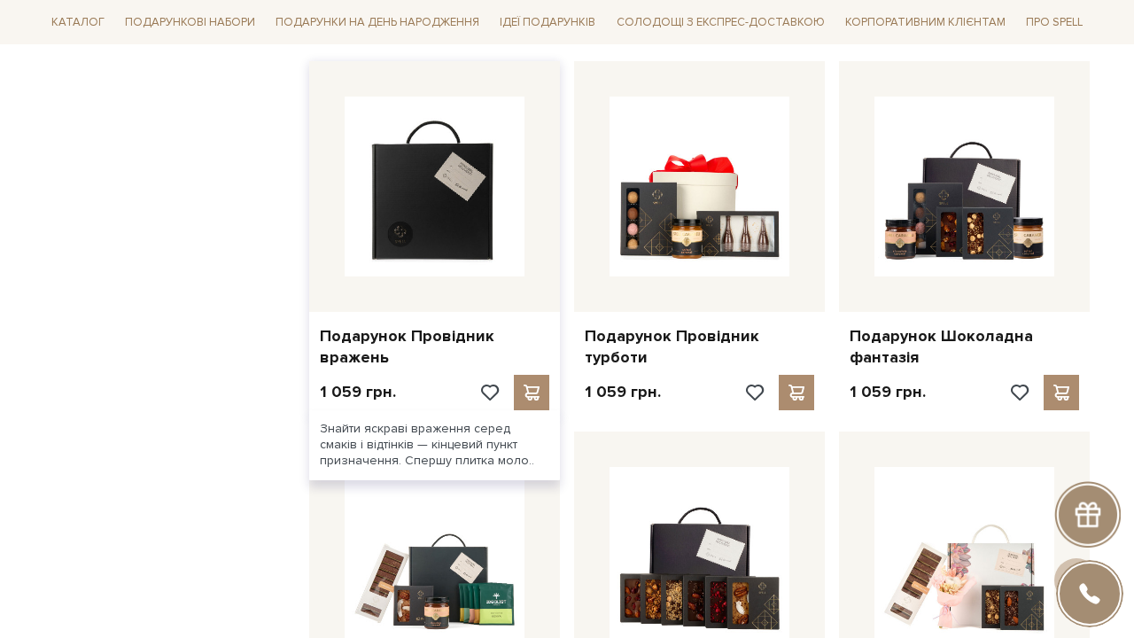
click at [384, 180] on img at bounding box center [435, 187] width 180 height 180
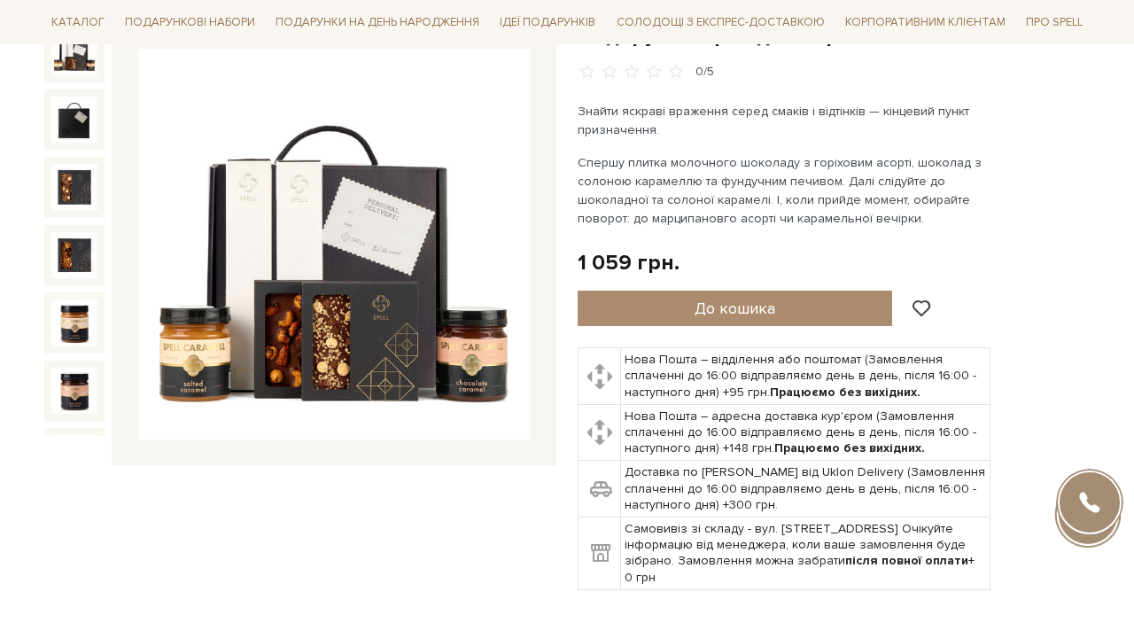
scroll to position [219, 0]
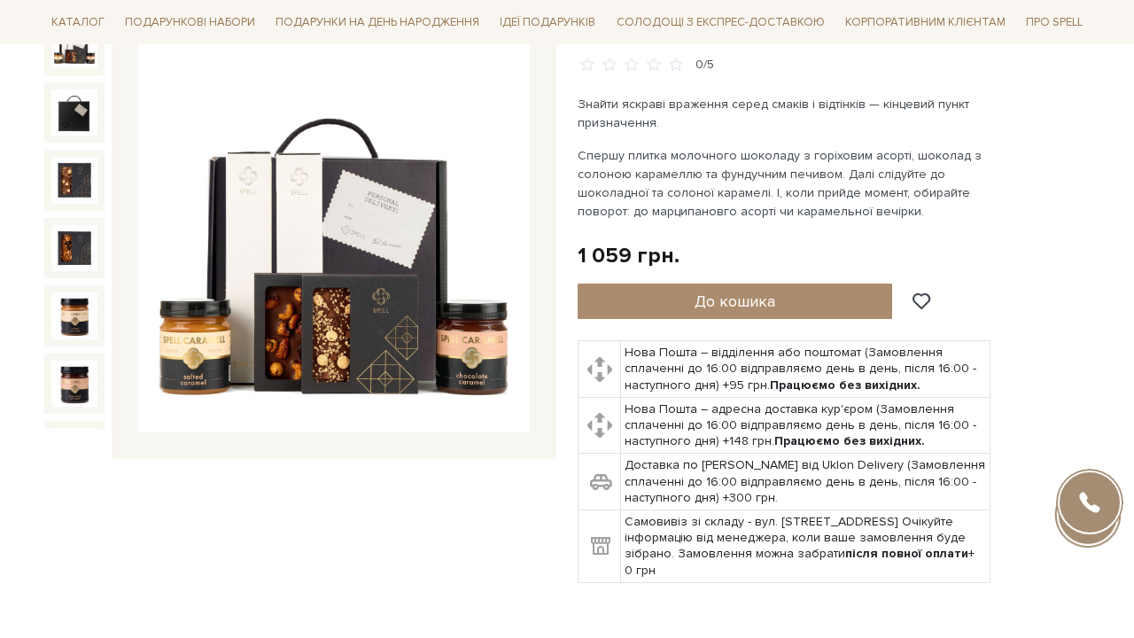
click at [394, 221] on img at bounding box center [334, 238] width 392 height 392
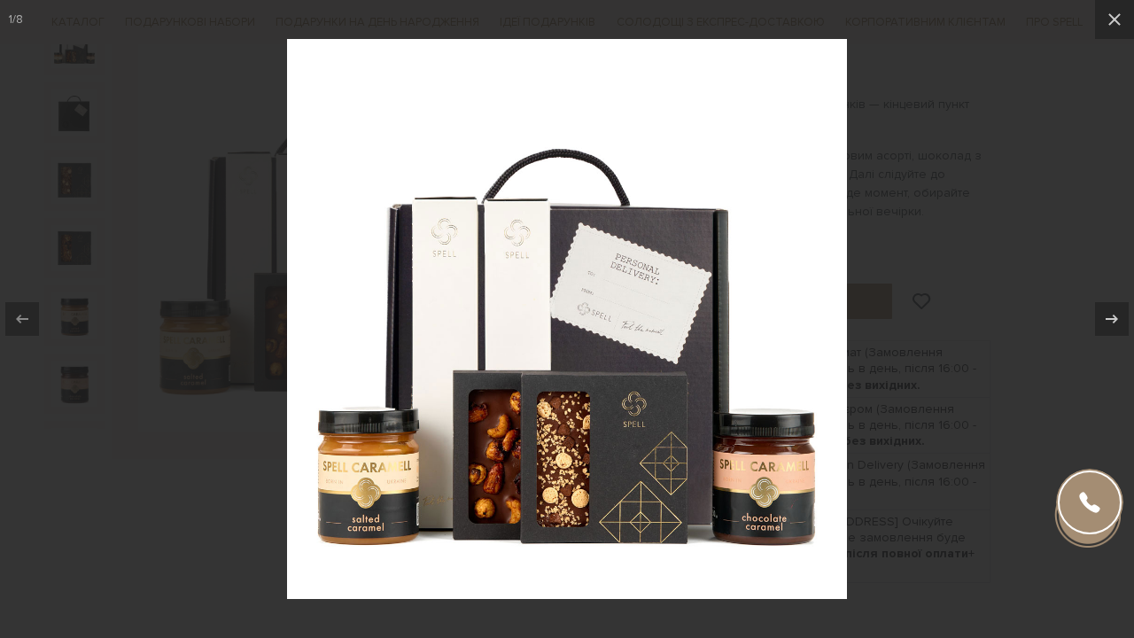
click at [947, 205] on div at bounding box center [567, 319] width 1134 height 638
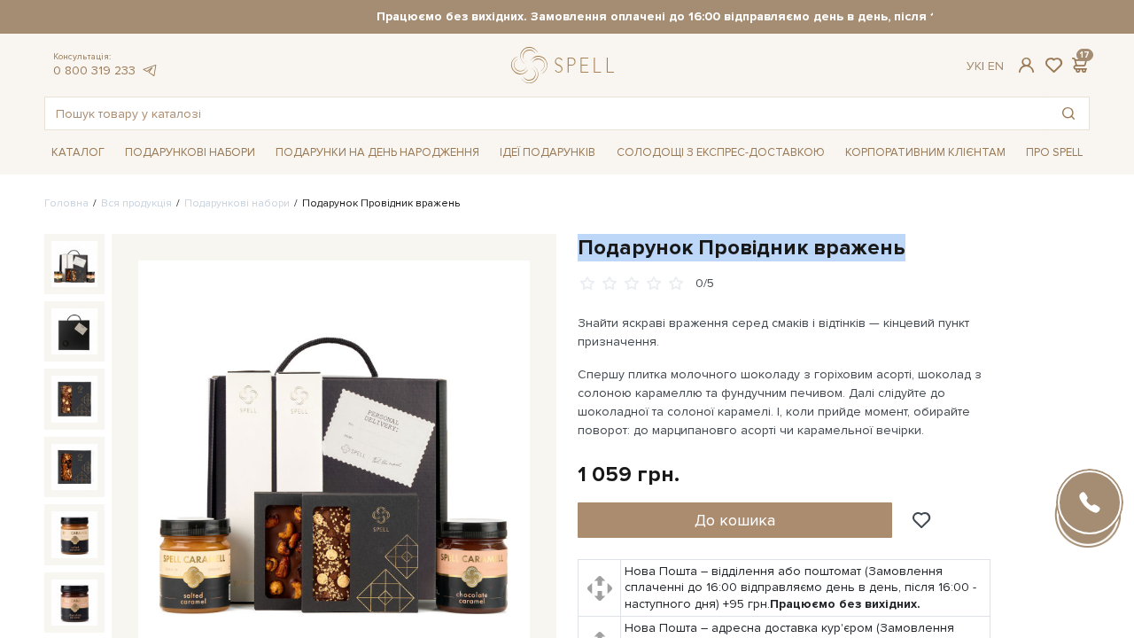
drag, startPoint x: 581, startPoint y: 246, endPoint x: 946, endPoint y: 248, distance: 365.2
click at [946, 248] on h1 "Подарунок Провідник вражень" at bounding box center [834, 247] width 512 height 27
copy h1 "Подарунок Провідник вражень"
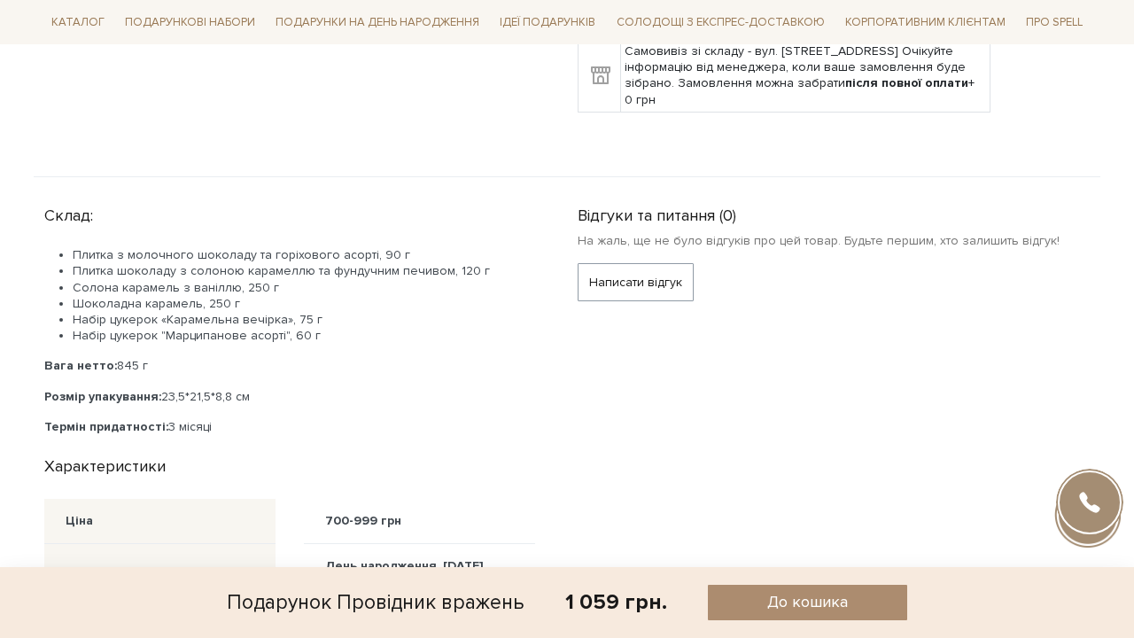
scroll to position [711, 0]
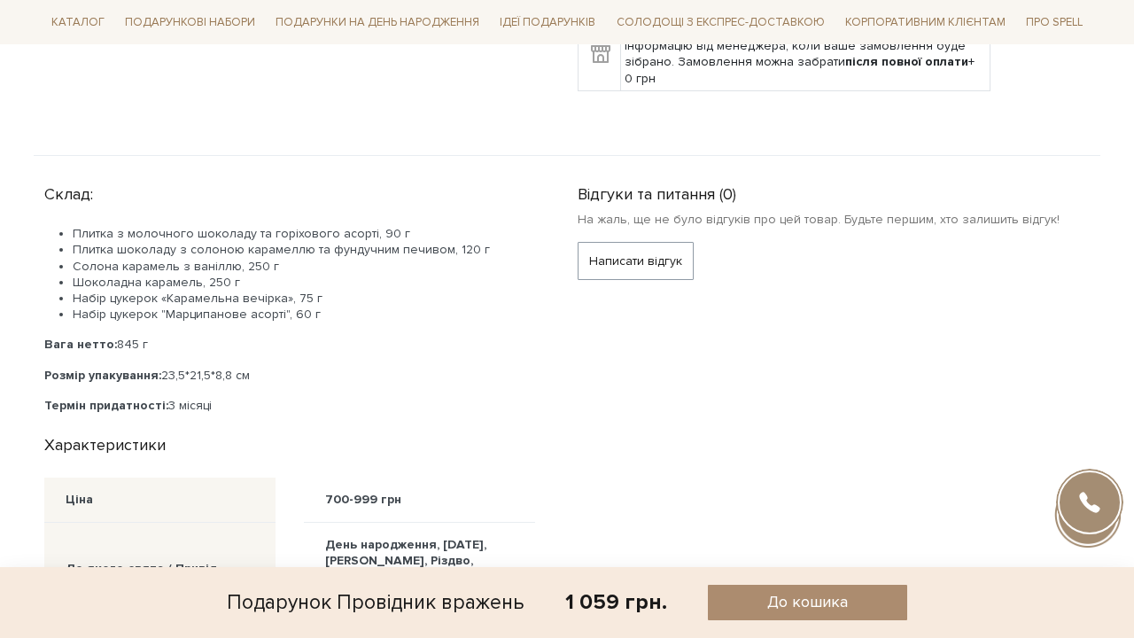
drag, startPoint x: 46, startPoint y: 192, endPoint x: 275, endPoint y: 400, distance: 308.7
click at [275, 400] on div "Склад: Плитка з молочного шоколаду та горіхового асорті, 90 г Плитка шоколаду з…" at bounding box center [300, 295] width 512 height 237
copy div "Склад: Плитка з молочного шоколаду та горіхового асорті, 90 г Плитка шоколаду з…"
